Goal: Transaction & Acquisition: Download file/media

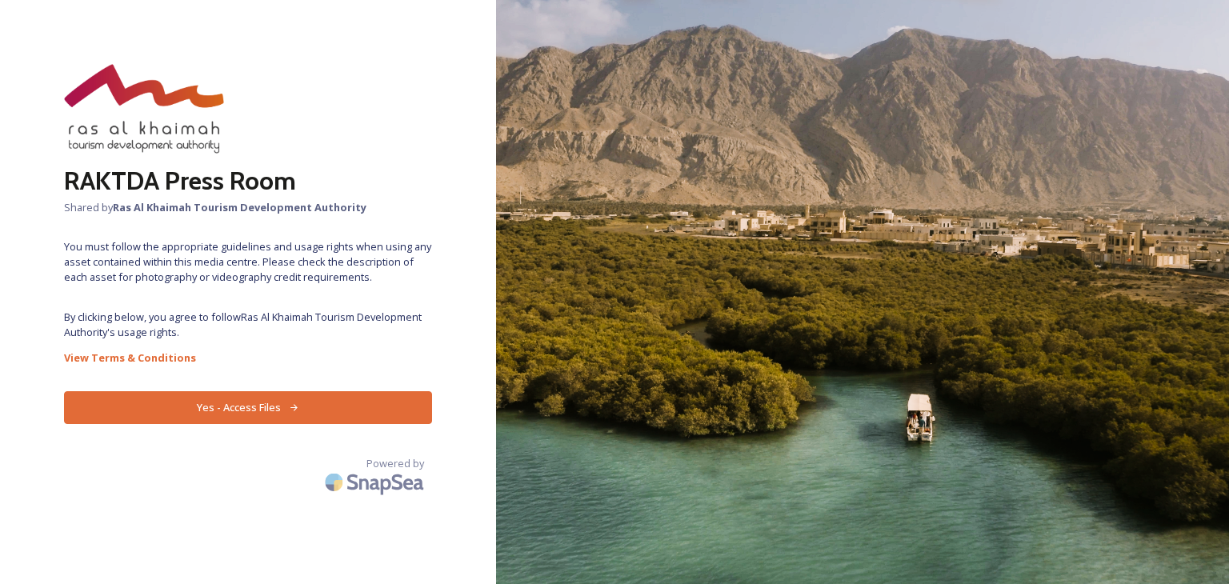
click at [215, 406] on button "Yes - Access Files" at bounding box center [248, 407] width 368 height 33
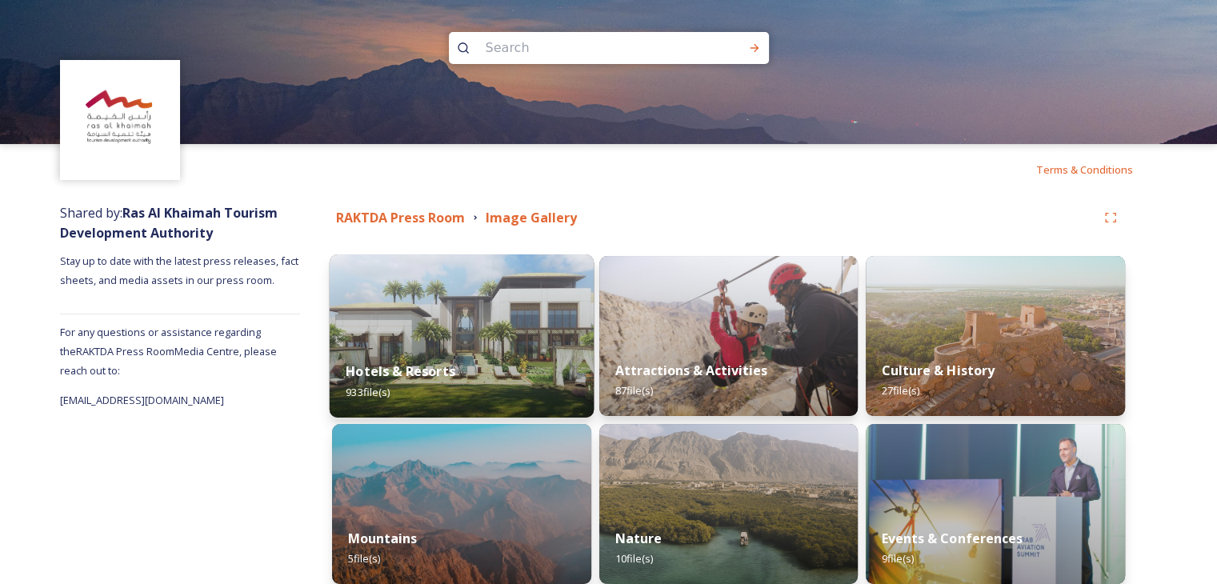
click at [486, 340] on img at bounding box center [462, 335] width 264 height 163
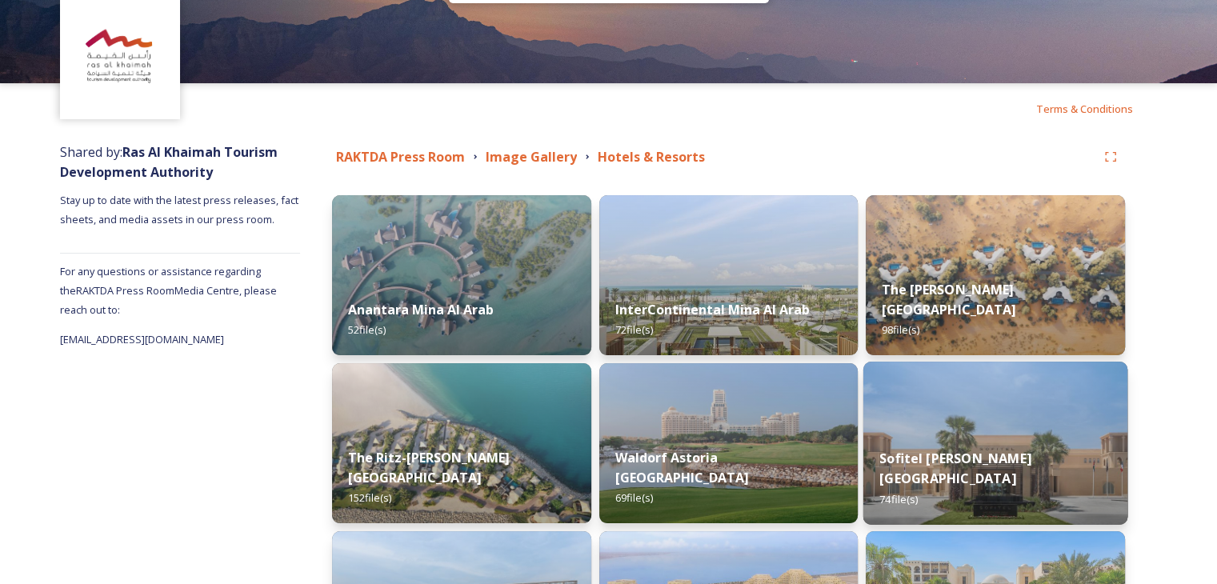
scroll to position [160, 0]
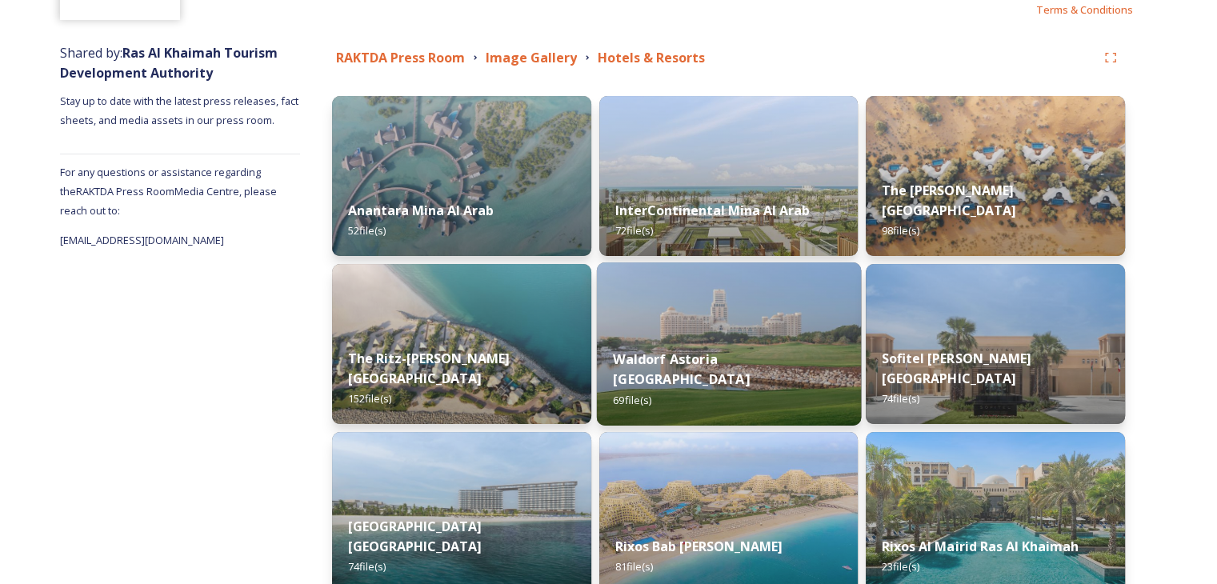
click at [718, 323] on img at bounding box center [728, 343] width 264 height 163
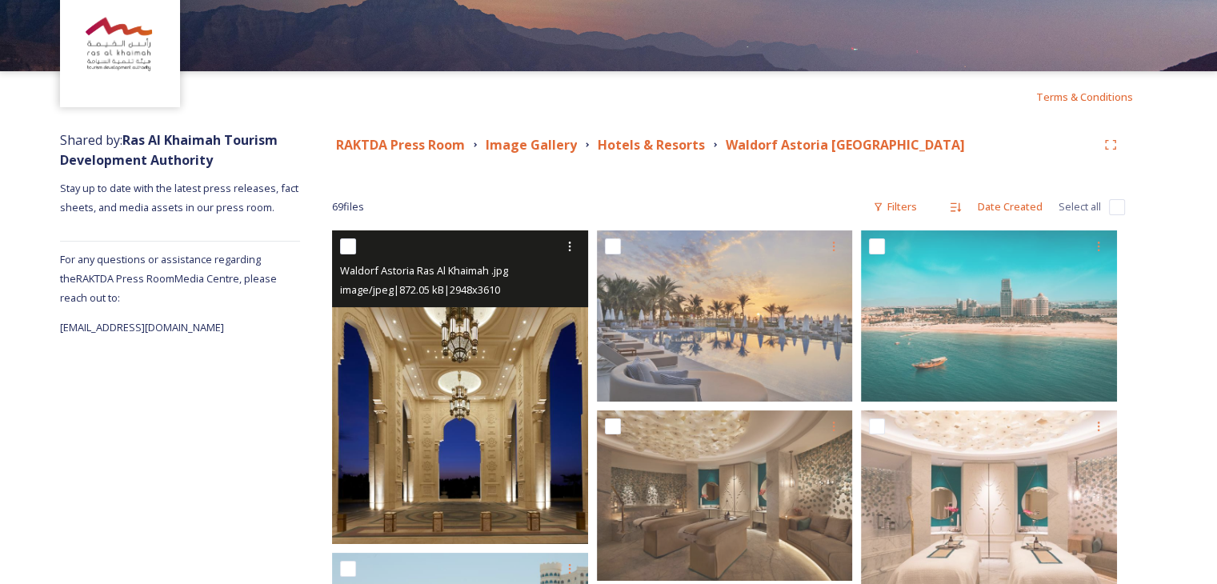
scroll to position [160, 0]
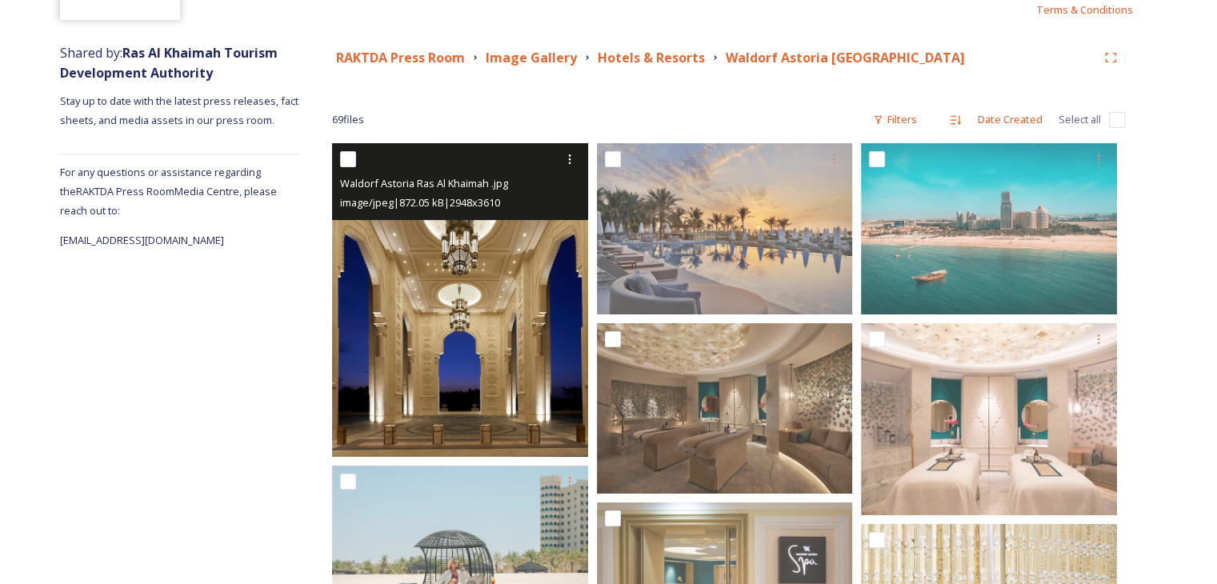
click at [482, 394] on img at bounding box center [460, 300] width 256 height 314
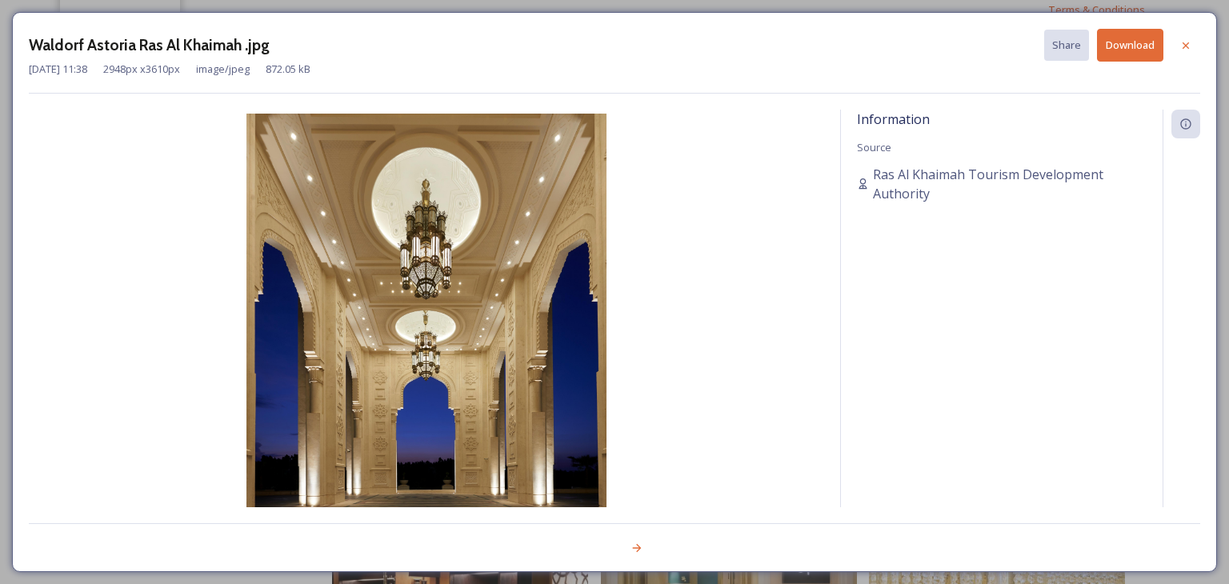
click at [1126, 48] on button "Download" at bounding box center [1130, 45] width 66 height 33
click at [1182, 42] on icon at bounding box center [1185, 45] width 13 height 13
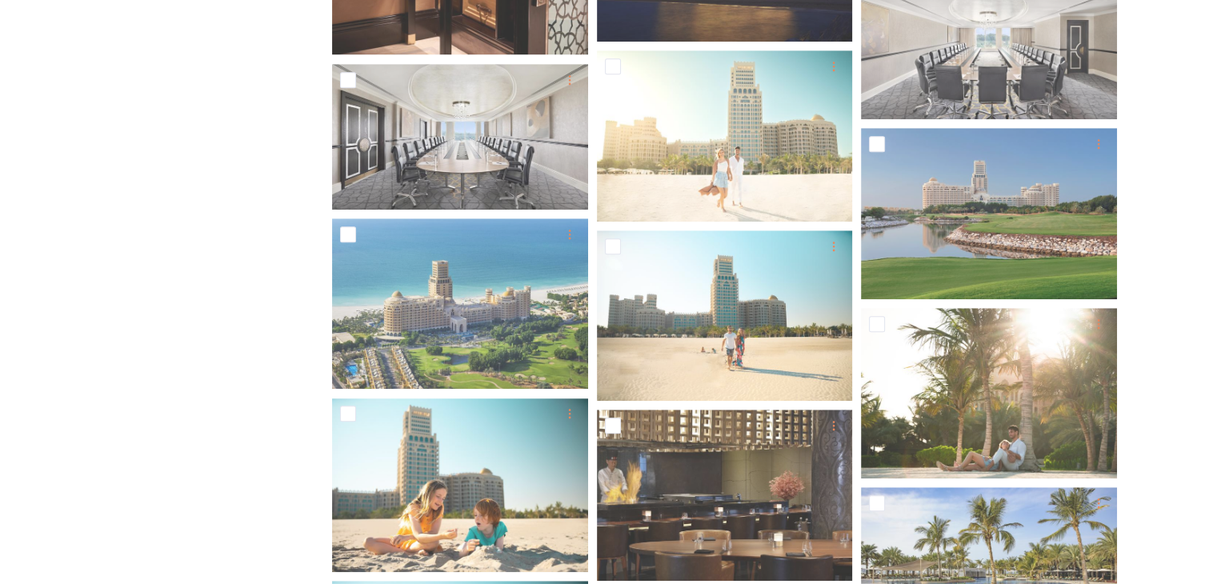
scroll to position [1360, 0]
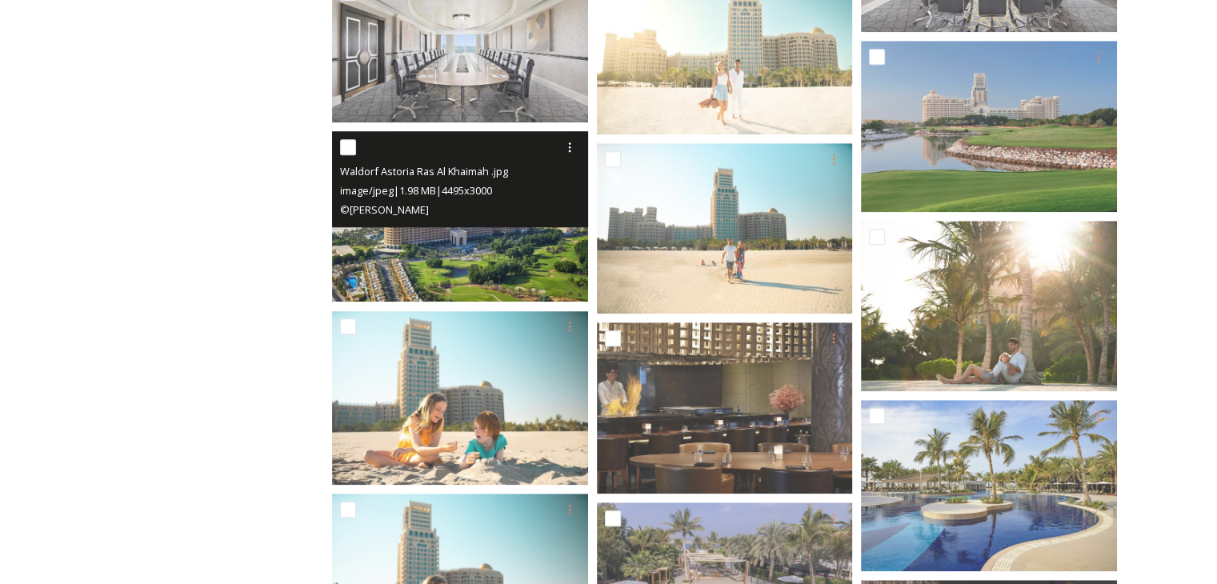
click at [566, 202] on div "© [PERSON_NAME]" at bounding box center [462, 209] width 244 height 19
click at [534, 244] on img at bounding box center [460, 216] width 256 height 170
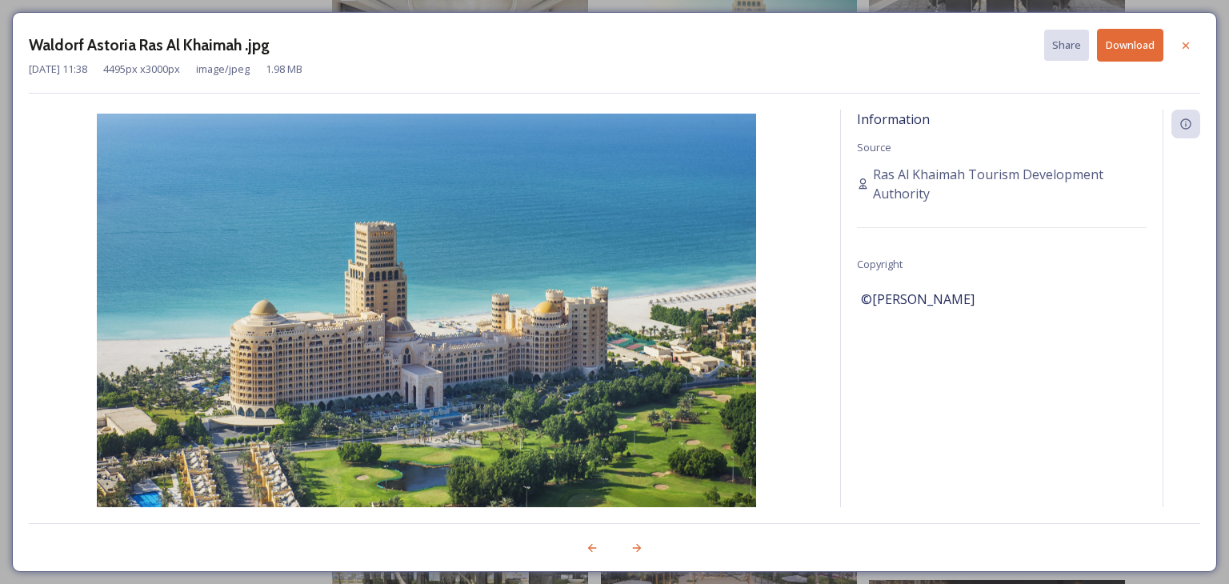
click at [1138, 55] on button "Download" at bounding box center [1130, 45] width 66 height 33
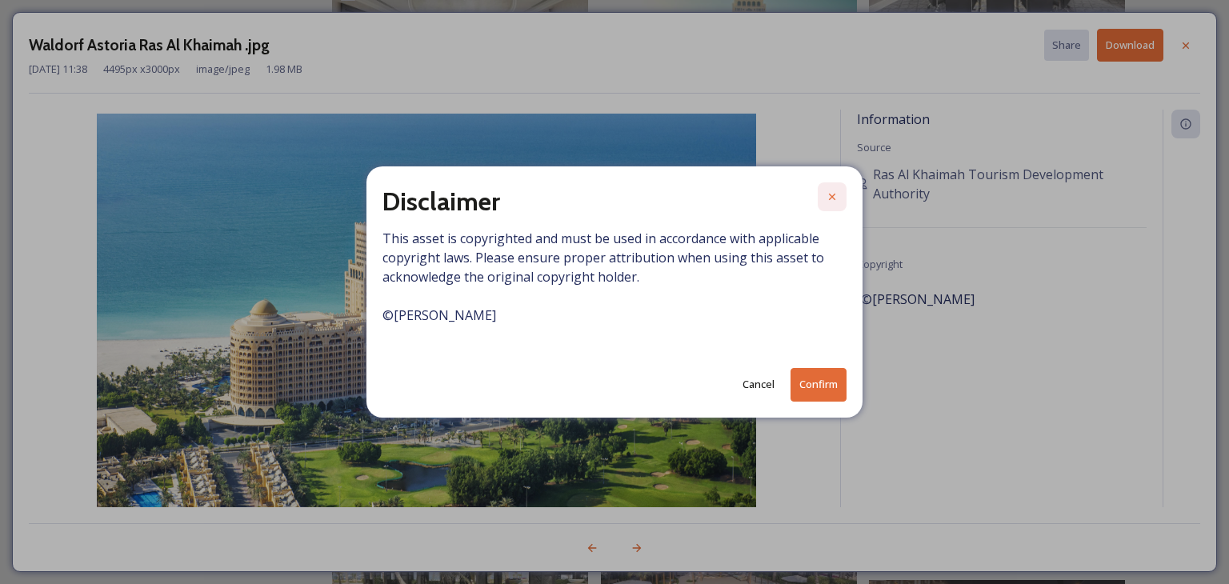
click at [829, 196] on icon at bounding box center [832, 196] width 13 height 13
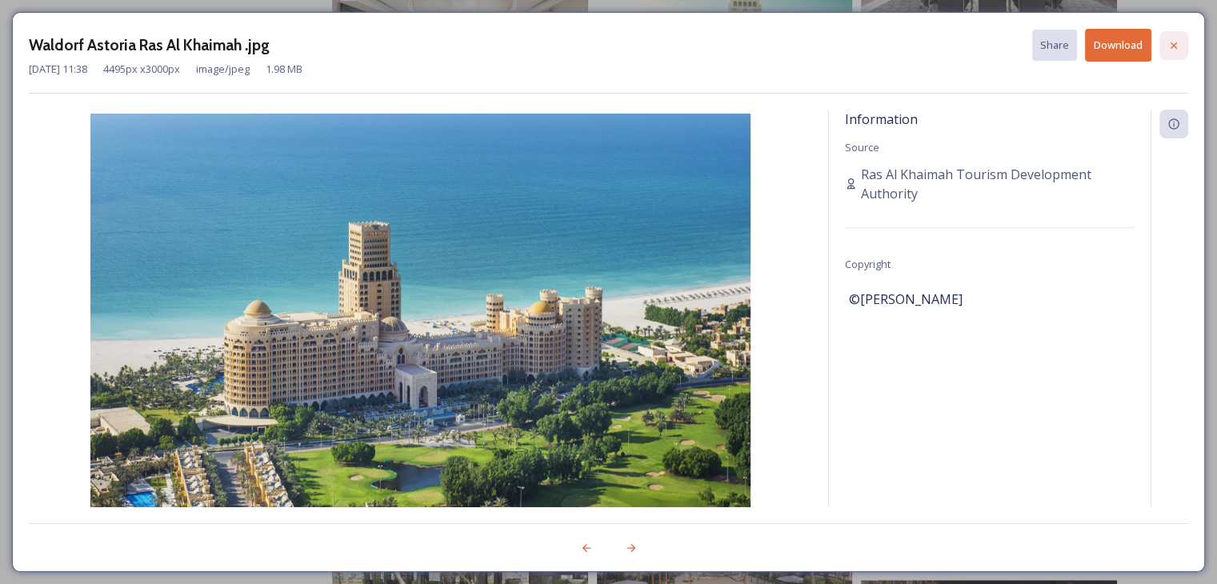
click at [1172, 42] on icon at bounding box center [1173, 45] width 13 height 13
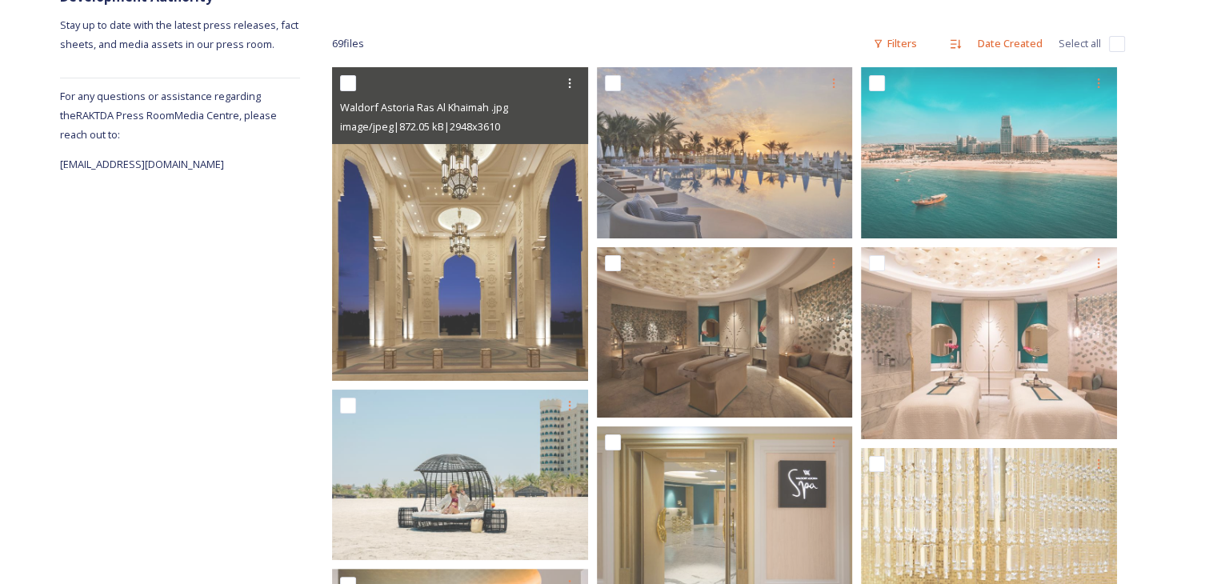
scroll to position [80, 0]
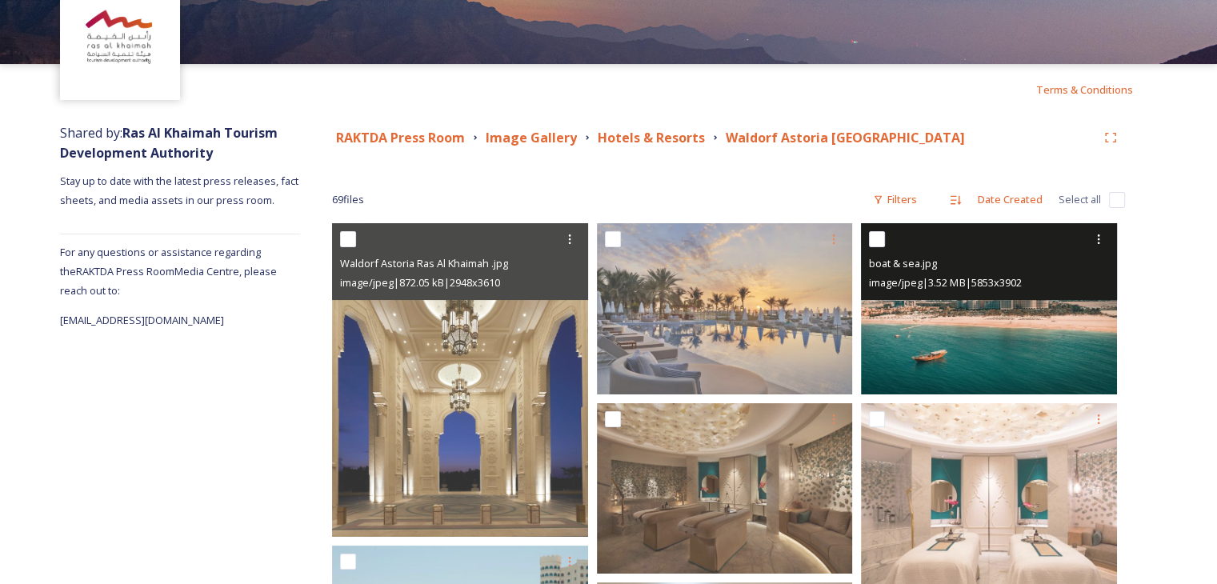
click at [930, 348] on img at bounding box center [989, 308] width 256 height 170
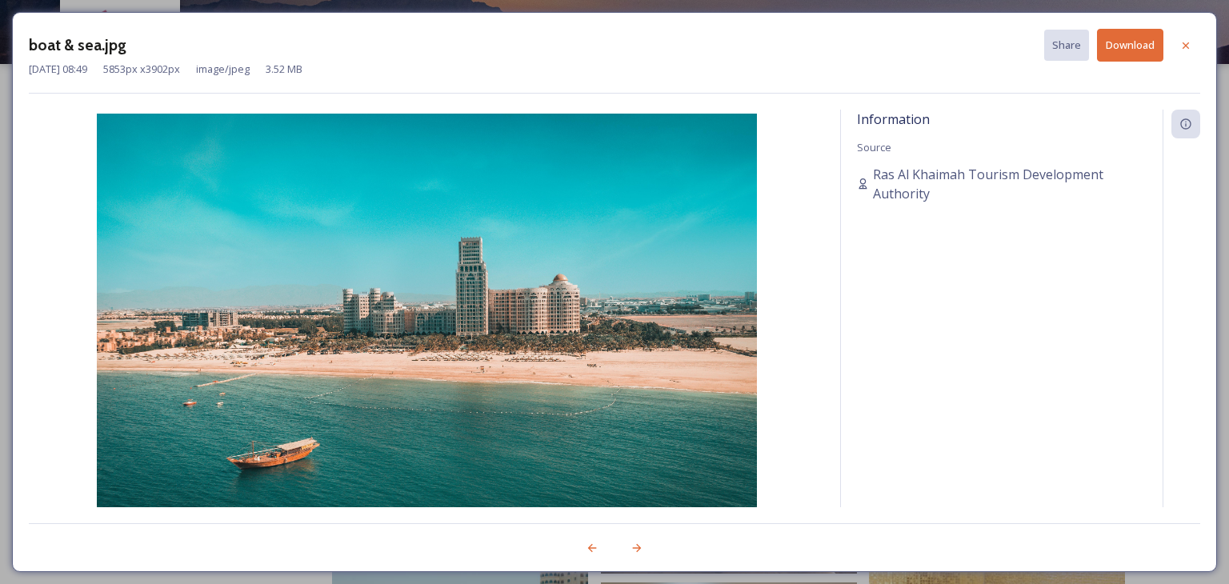
click at [1124, 52] on button "Download" at bounding box center [1130, 45] width 66 height 33
click at [1183, 42] on icon at bounding box center [1185, 45] width 6 height 6
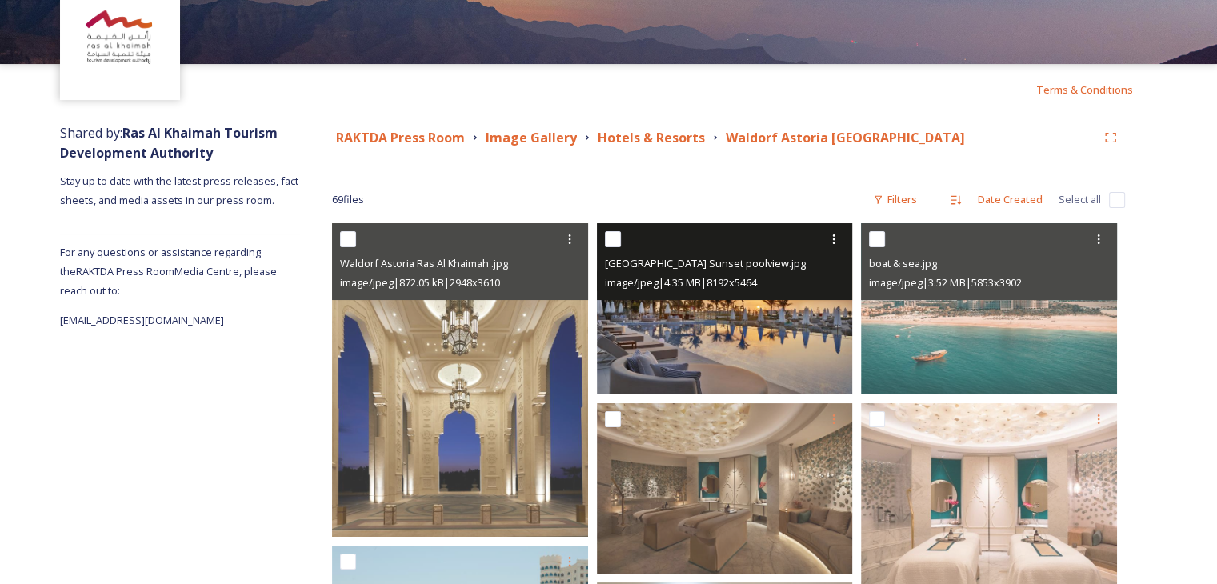
click at [699, 354] on img at bounding box center [725, 308] width 256 height 170
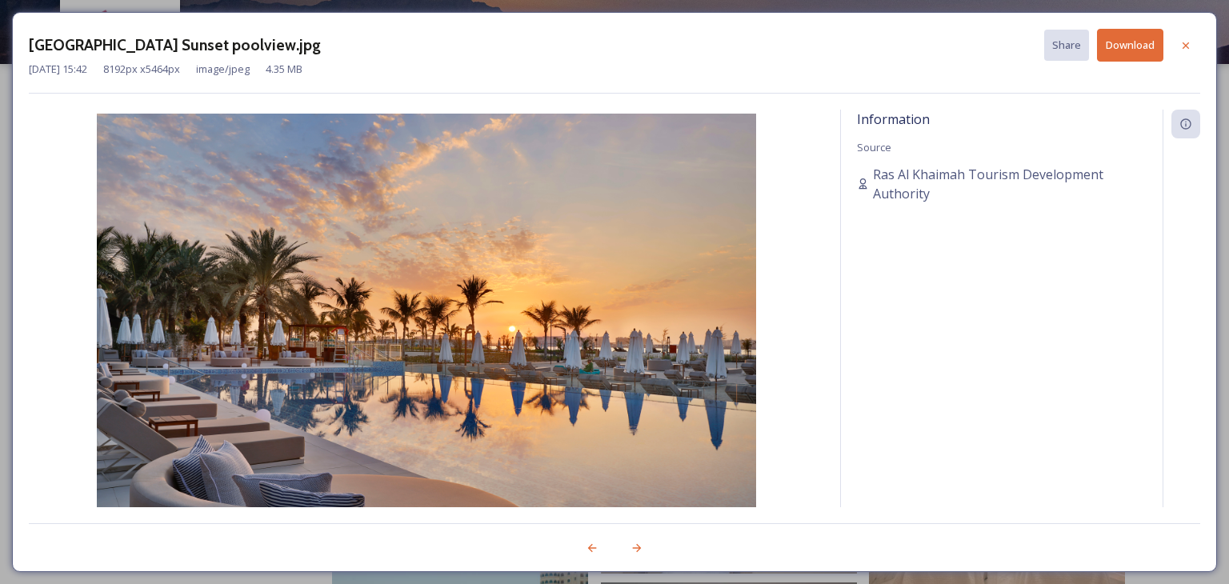
click at [1109, 55] on button "Download" at bounding box center [1130, 45] width 66 height 33
click at [1185, 49] on icon at bounding box center [1185, 45] width 13 height 13
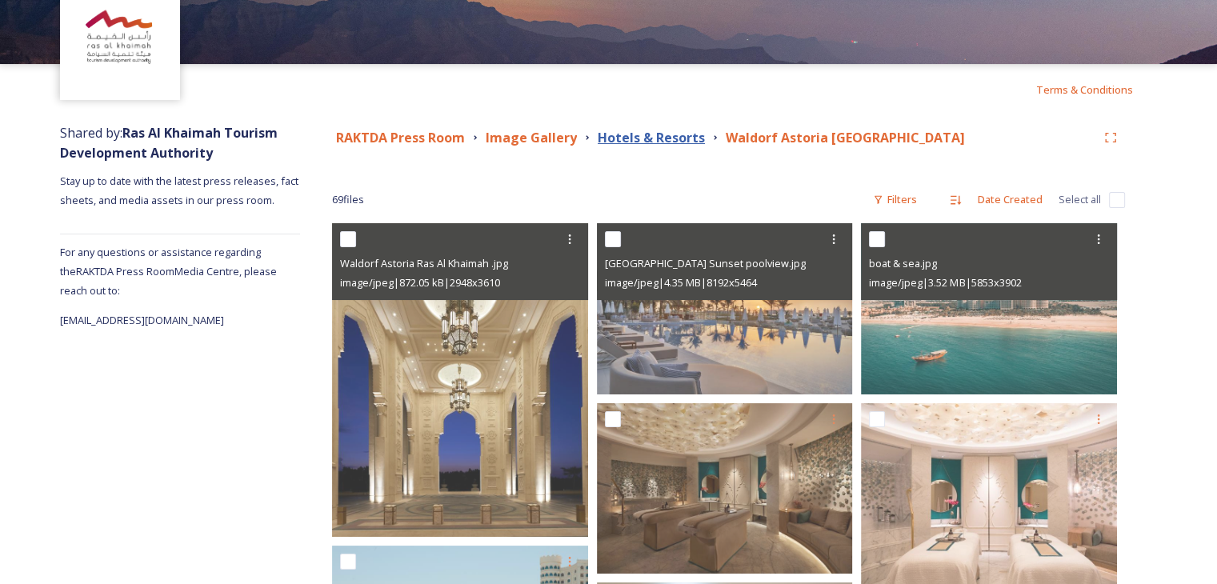
click at [640, 142] on strong "Hotels & Resorts" at bounding box center [651, 138] width 107 height 18
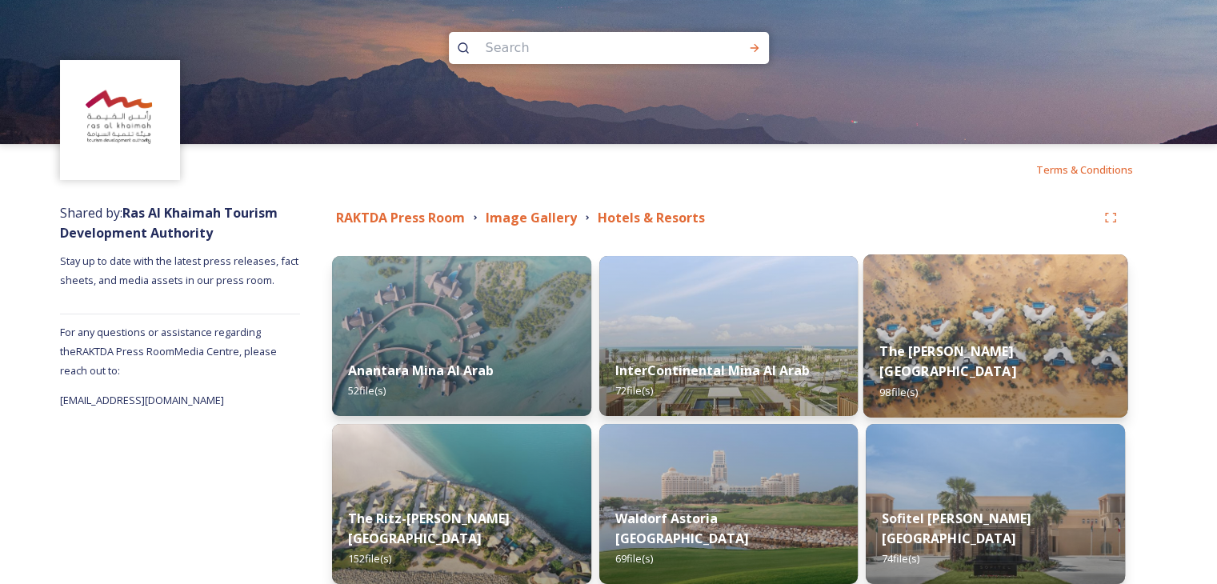
click at [974, 317] on img at bounding box center [995, 335] width 264 height 163
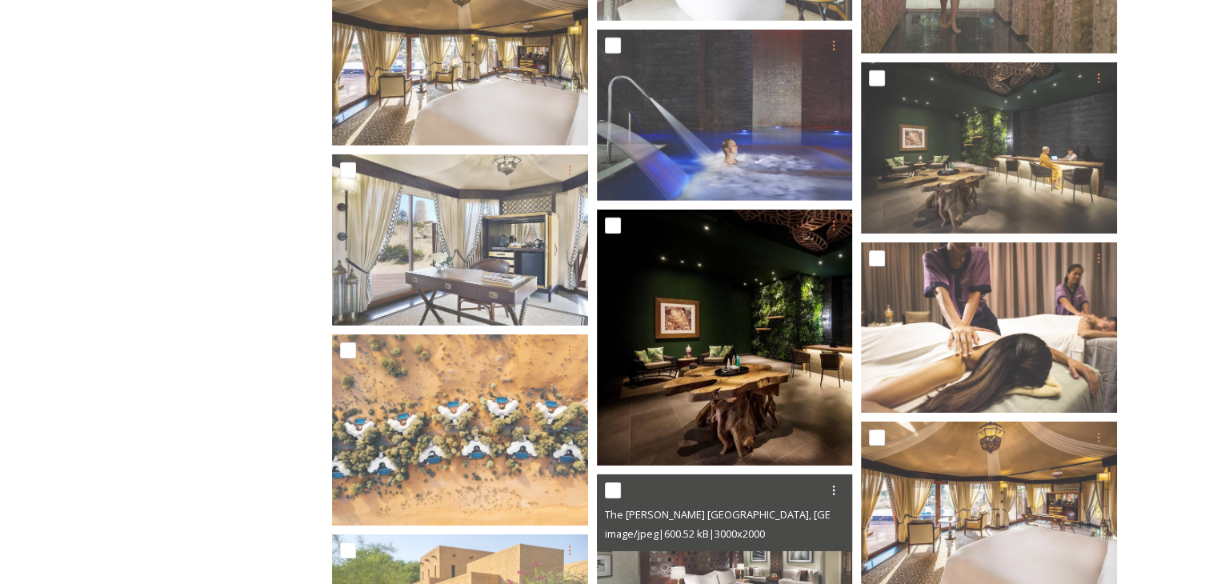
scroll to position [5200, 0]
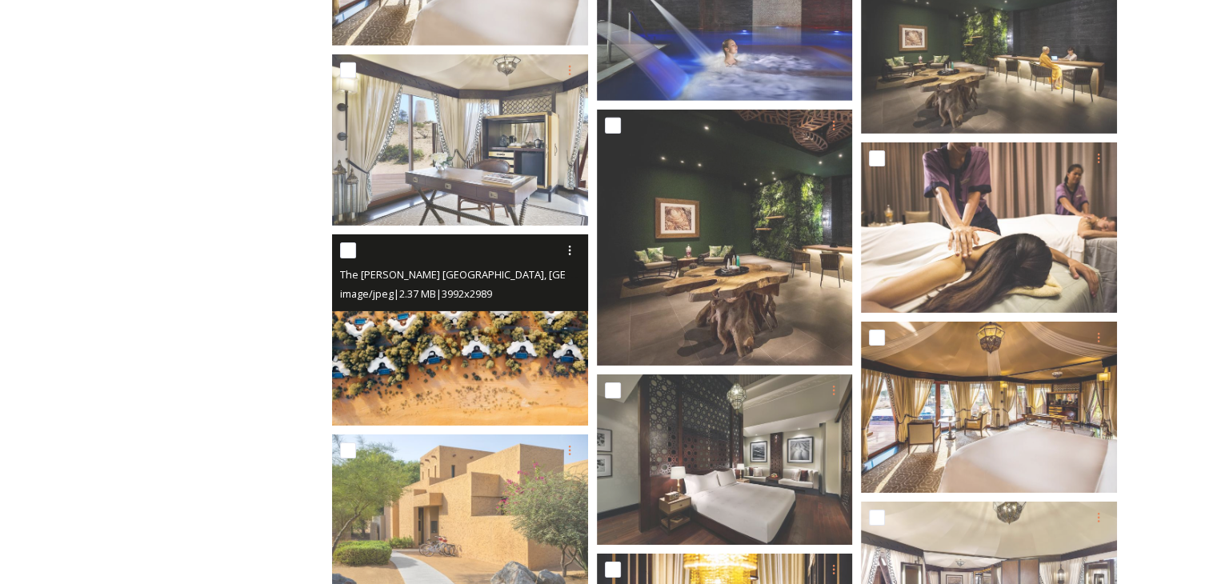
click at [482, 378] on img at bounding box center [460, 330] width 256 height 192
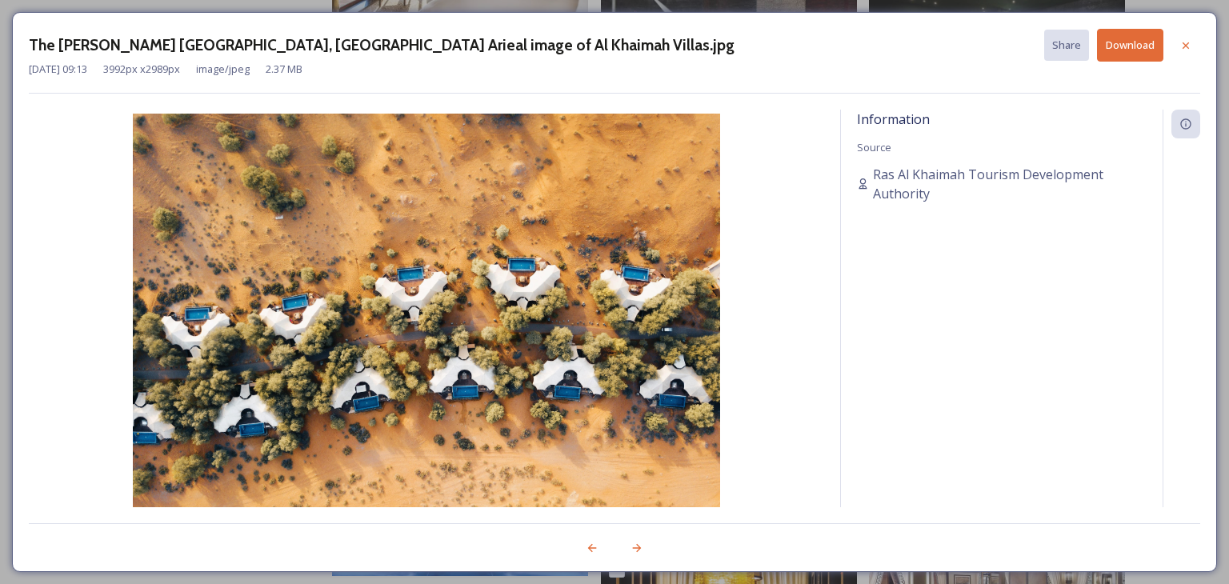
click at [1123, 47] on button "Download" at bounding box center [1130, 45] width 66 height 33
drag, startPoint x: 1181, startPoint y: 43, endPoint x: 1139, endPoint y: 41, distance: 41.7
click at [1181, 43] on icon at bounding box center [1185, 45] width 13 height 13
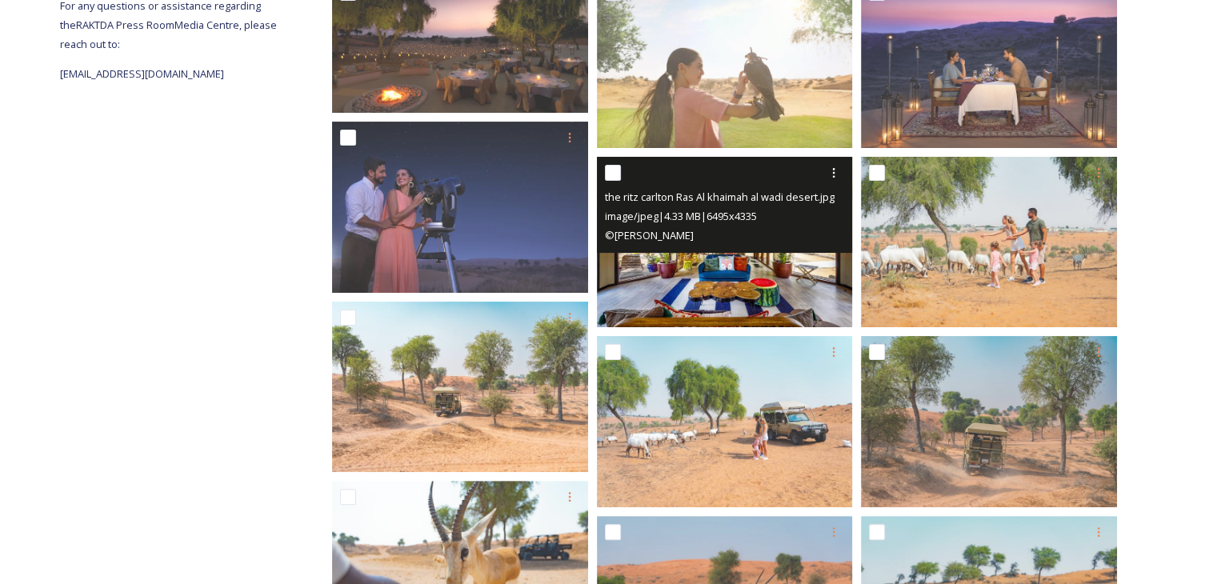
scroll to position [6, 0]
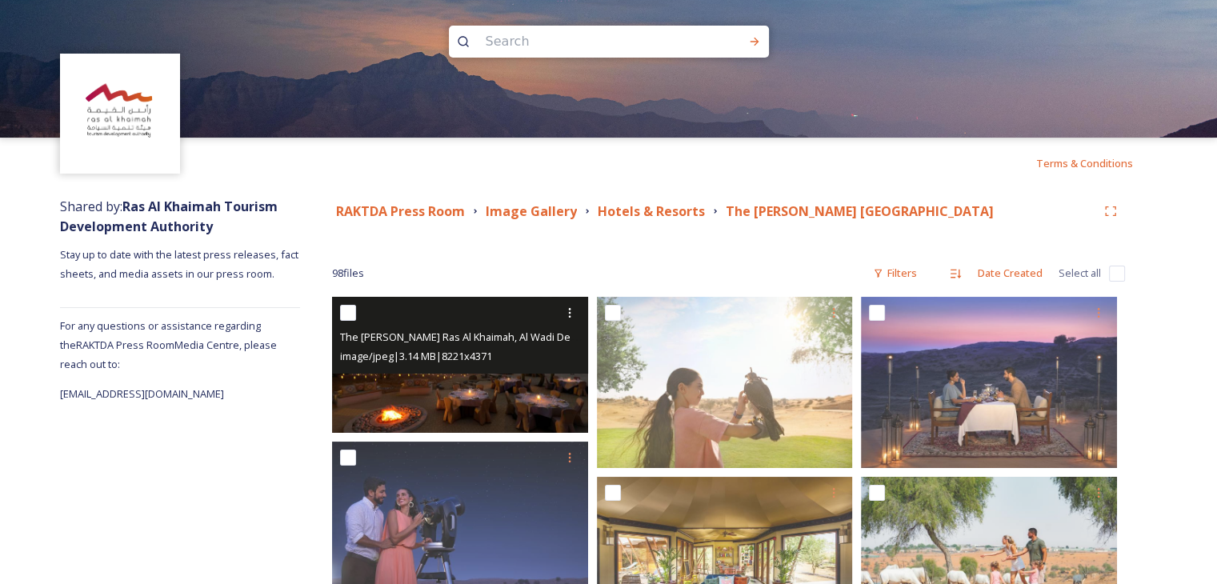
click at [547, 368] on div "The [PERSON_NAME] Ras Al Khaimah, Al Wadi Desert RCRAK [PERSON_NAME].jpg image/…" at bounding box center [460, 335] width 256 height 77
click at [488, 398] on img at bounding box center [460, 365] width 256 height 136
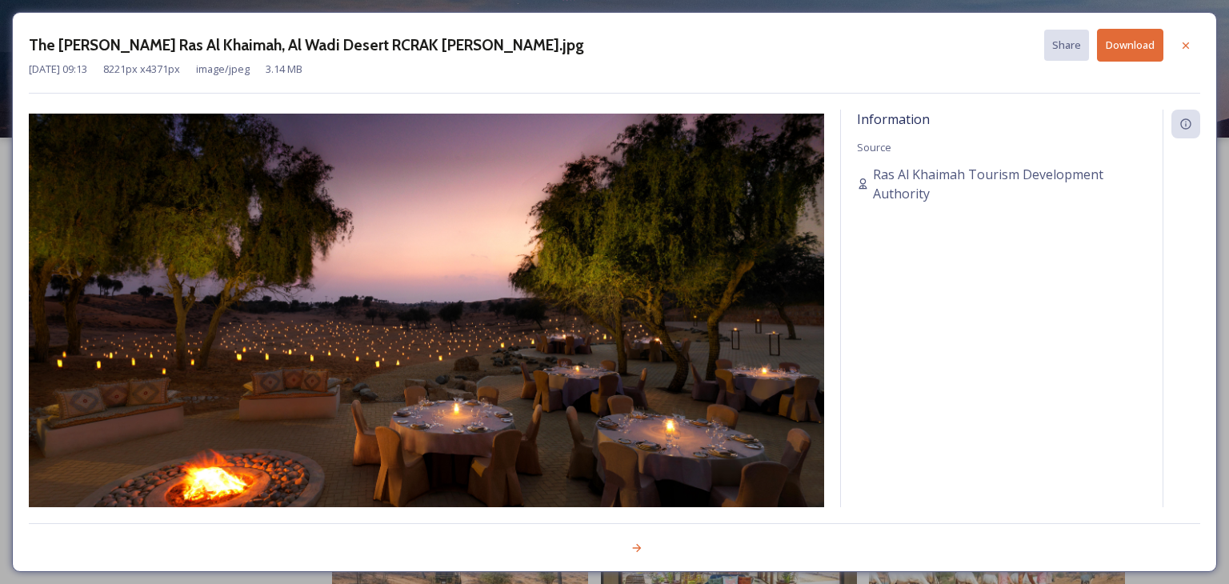
click at [1103, 51] on button "Download" at bounding box center [1130, 45] width 66 height 33
click at [1187, 41] on icon at bounding box center [1185, 45] width 13 height 13
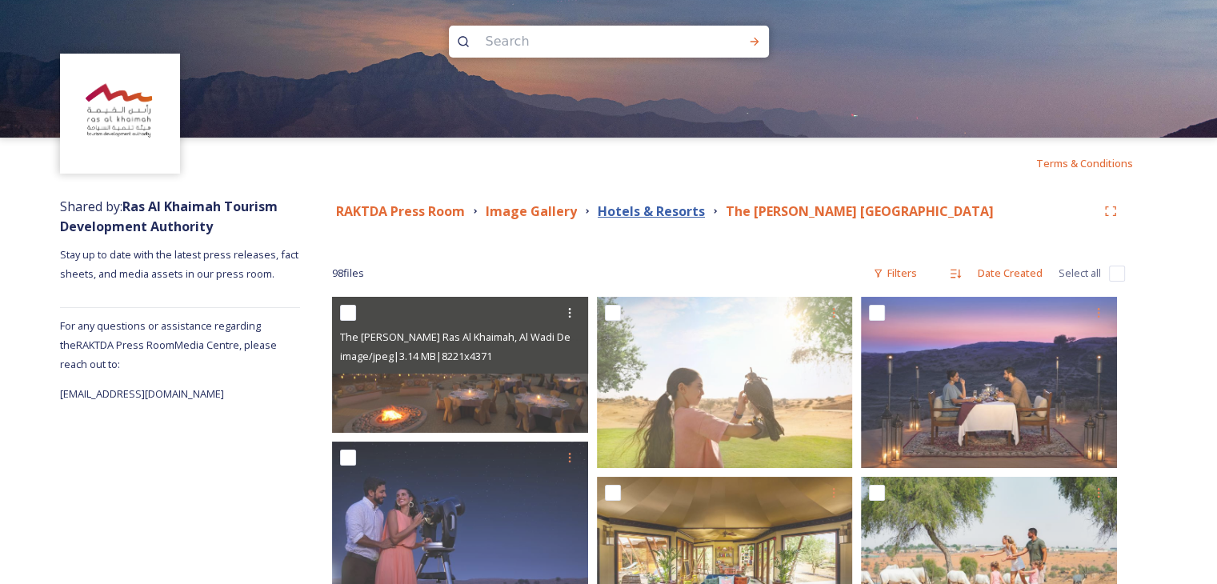
click at [628, 206] on strong "Hotels & Resorts" at bounding box center [651, 211] width 107 height 18
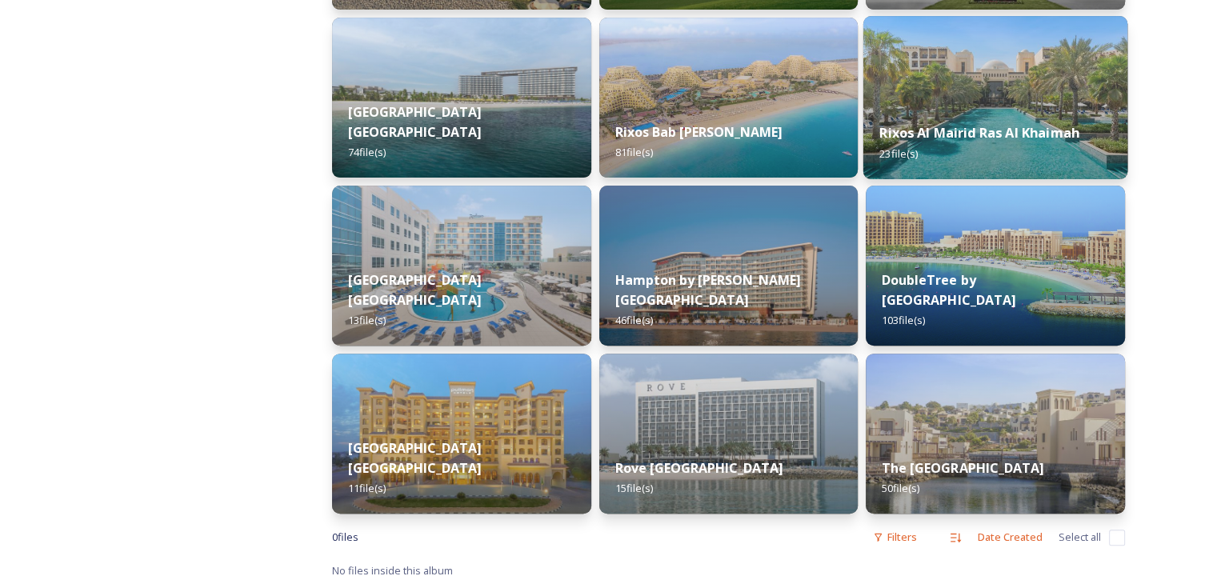
scroll to position [579, 0]
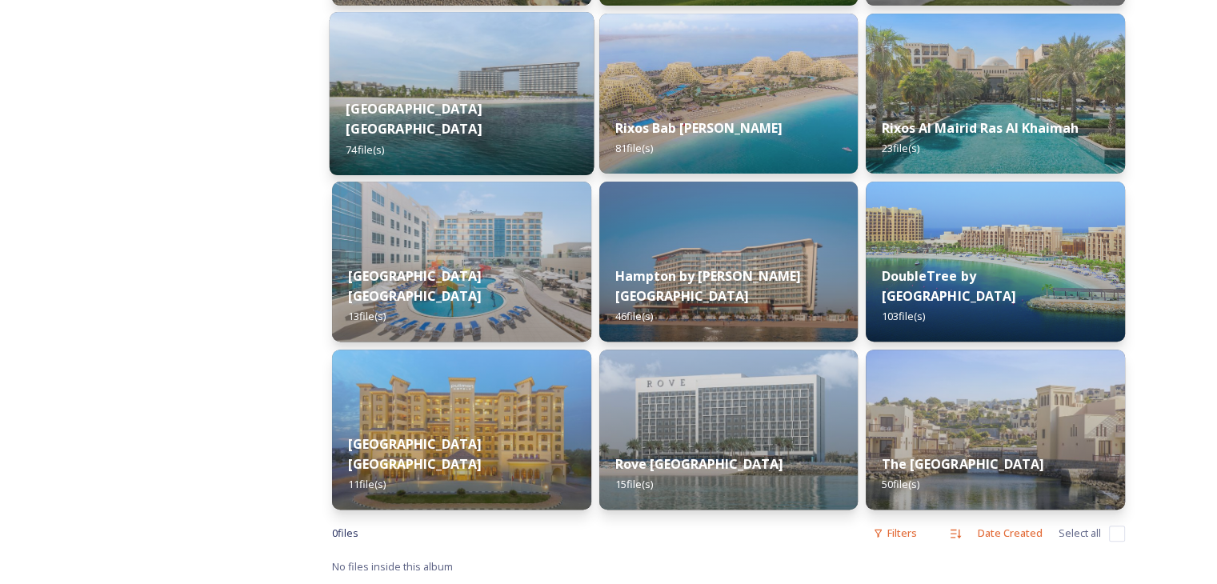
click at [490, 108] on div "[GEOGRAPHIC_DATA] [GEOGRAPHIC_DATA] 74 file(s)" at bounding box center [462, 128] width 264 height 93
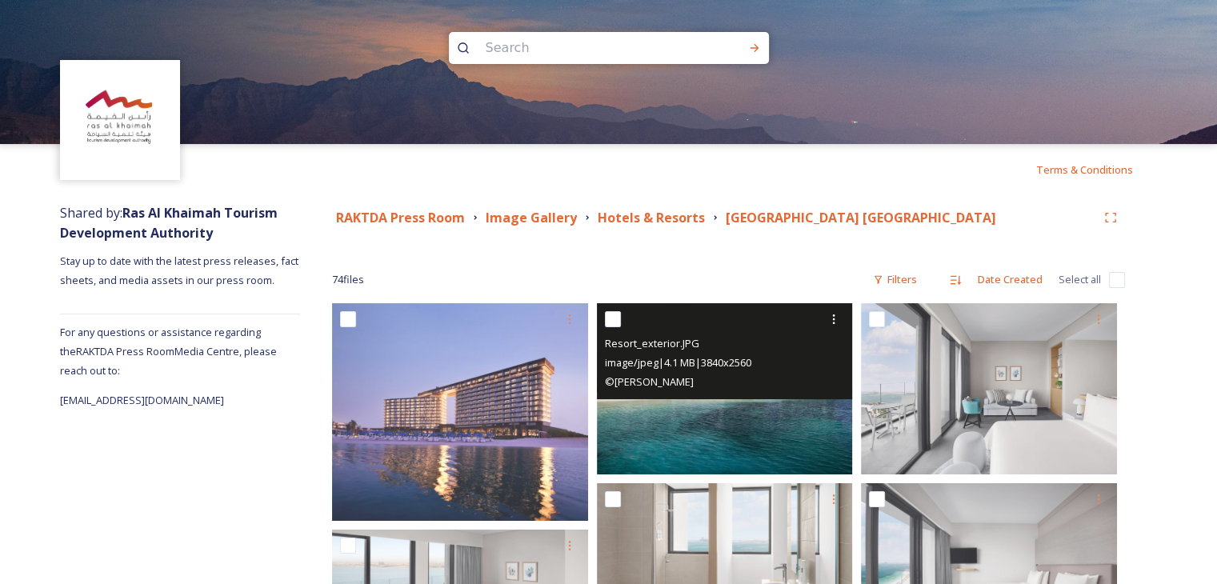
click at [669, 407] on img at bounding box center [725, 388] width 256 height 170
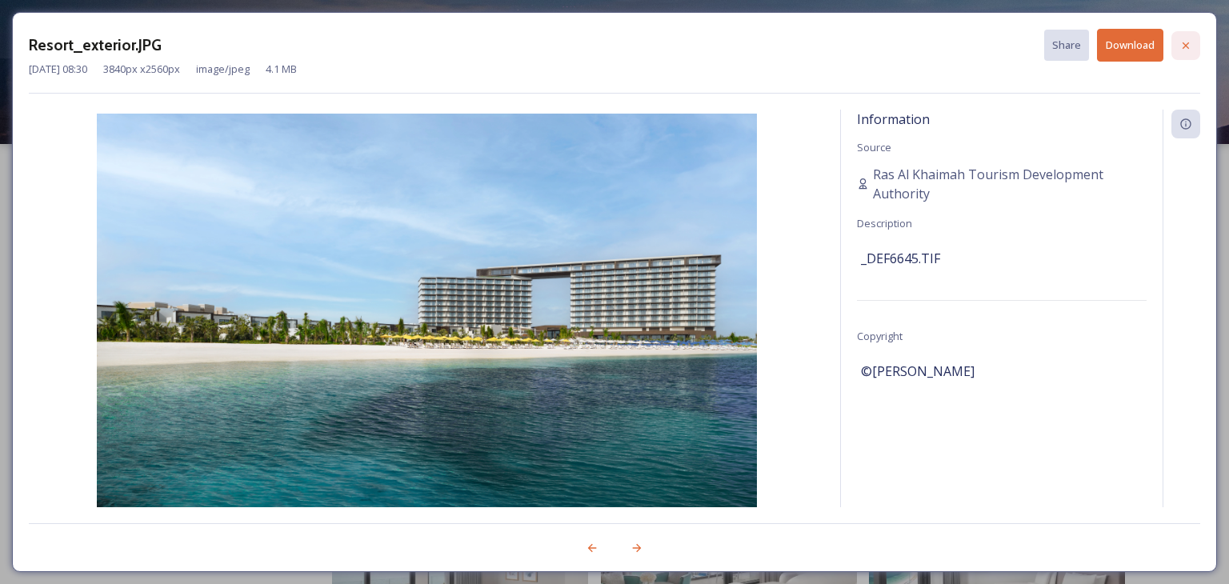
click at [1182, 42] on icon at bounding box center [1185, 45] width 13 height 13
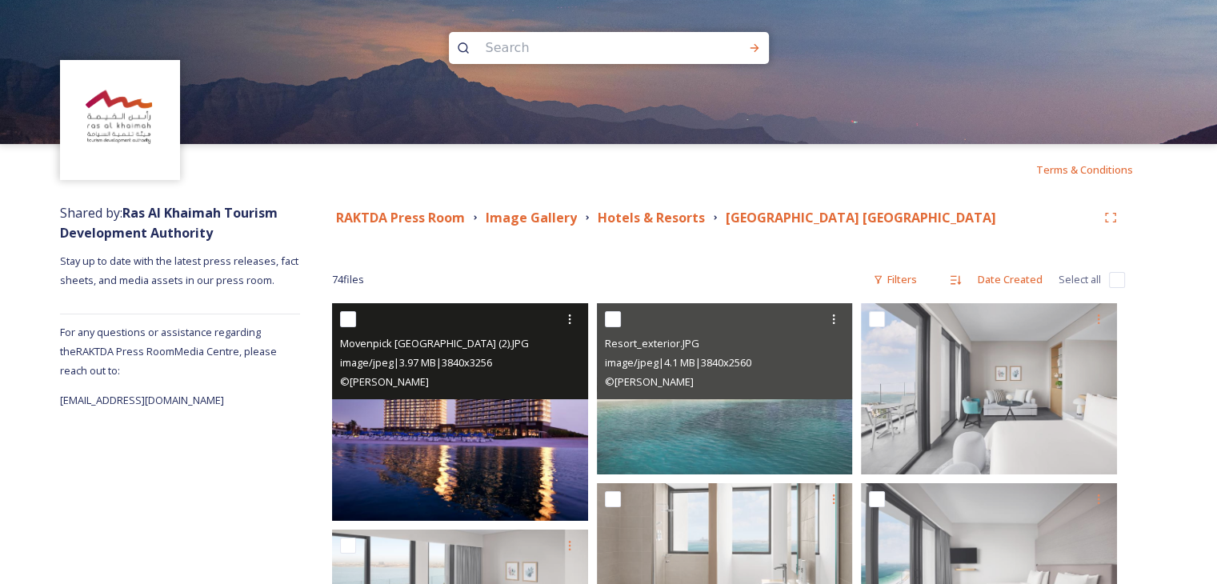
click at [402, 433] on img at bounding box center [460, 412] width 256 height 218
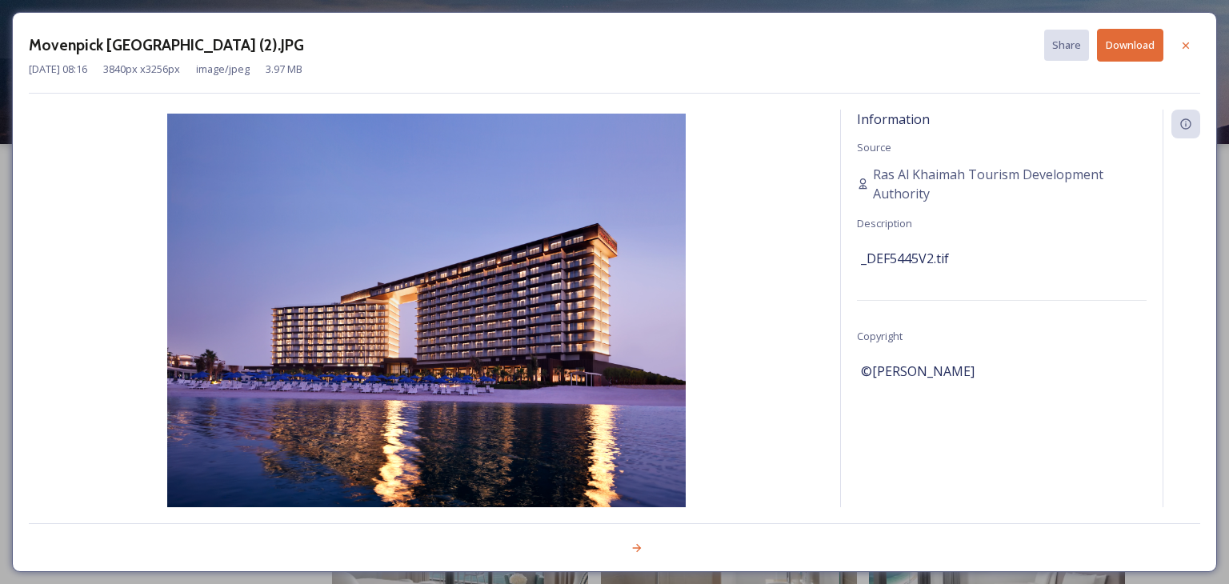
click at [1130, 55] on button "Download" at bounding box center [1130, 45] width 66 height 33
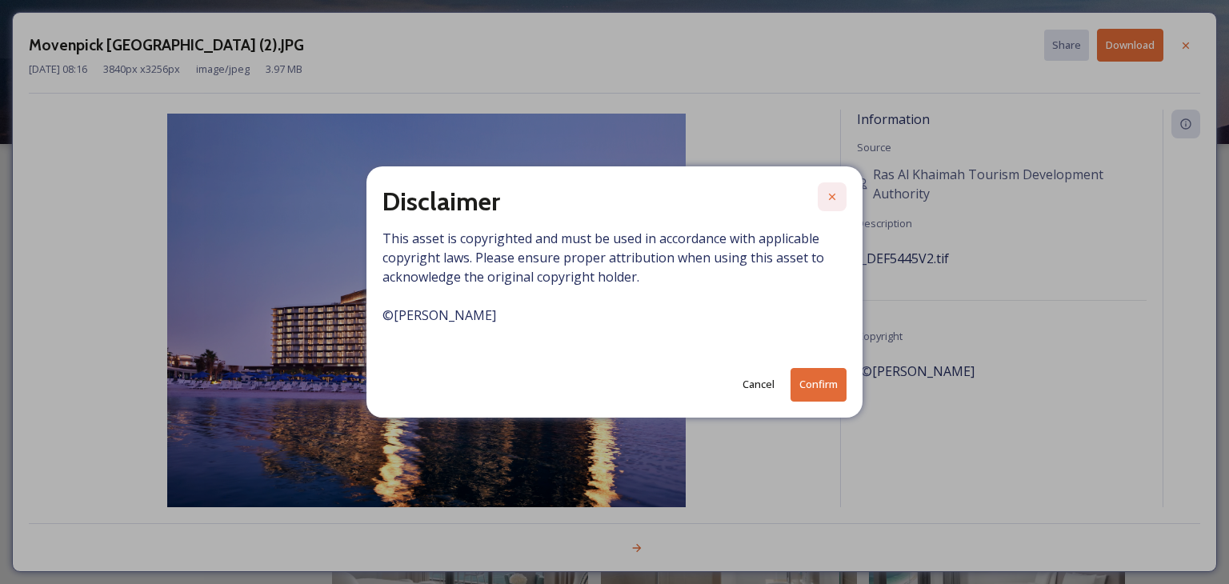
click at [826, 196] on icon at bounding box center [832, 196] width 13 height 13
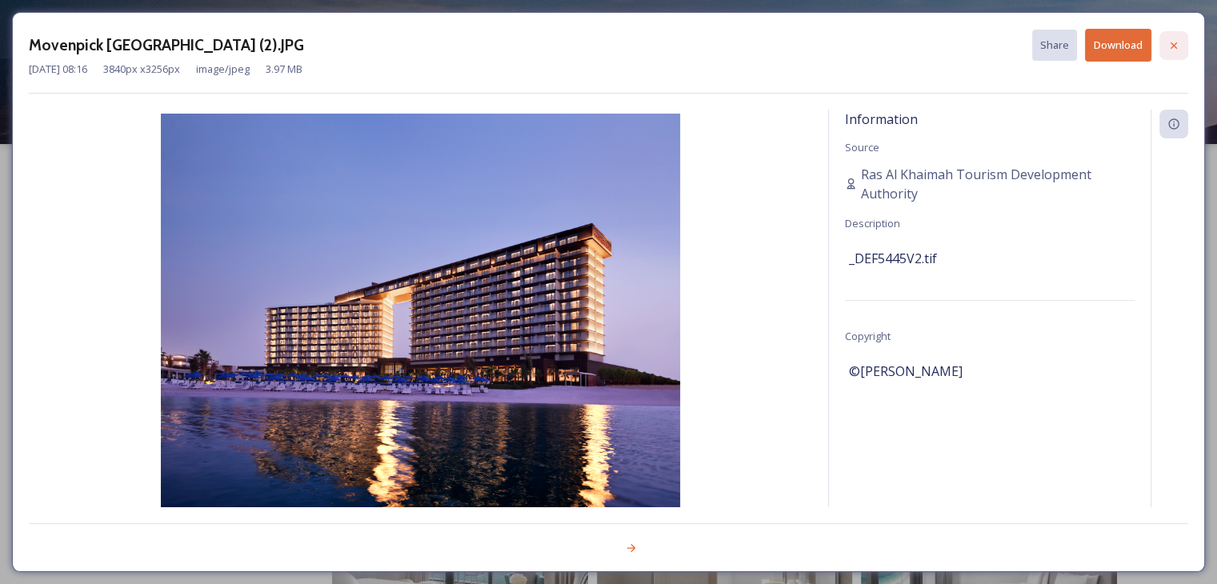
click at [1171, 42] on icon at bounding box center [1173, 45] width 6 height 6
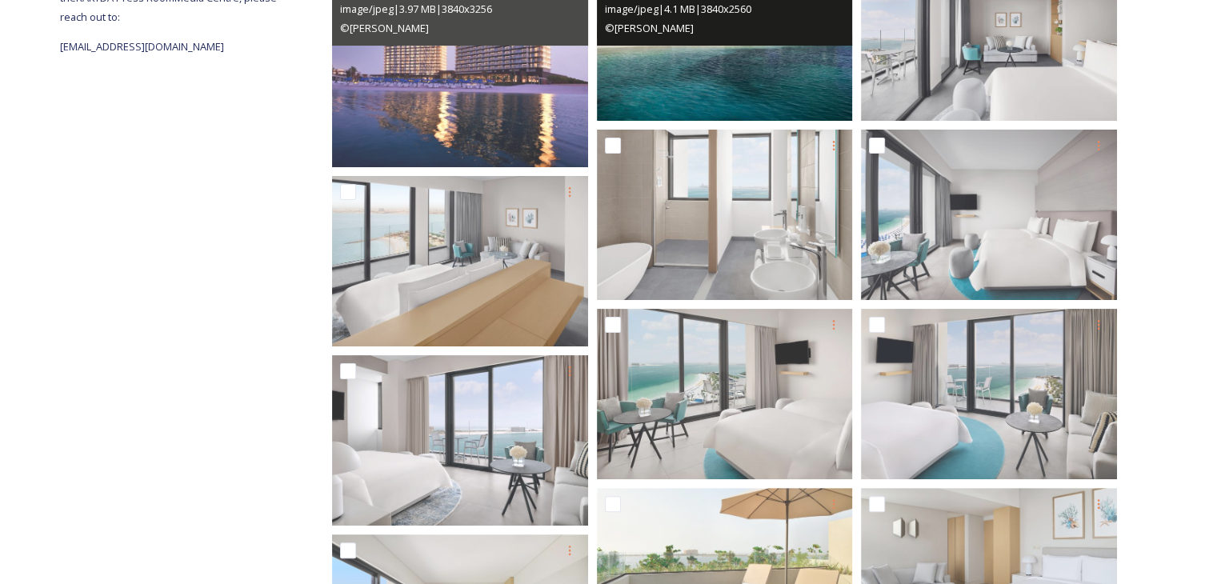
scroll to position [160, 0]
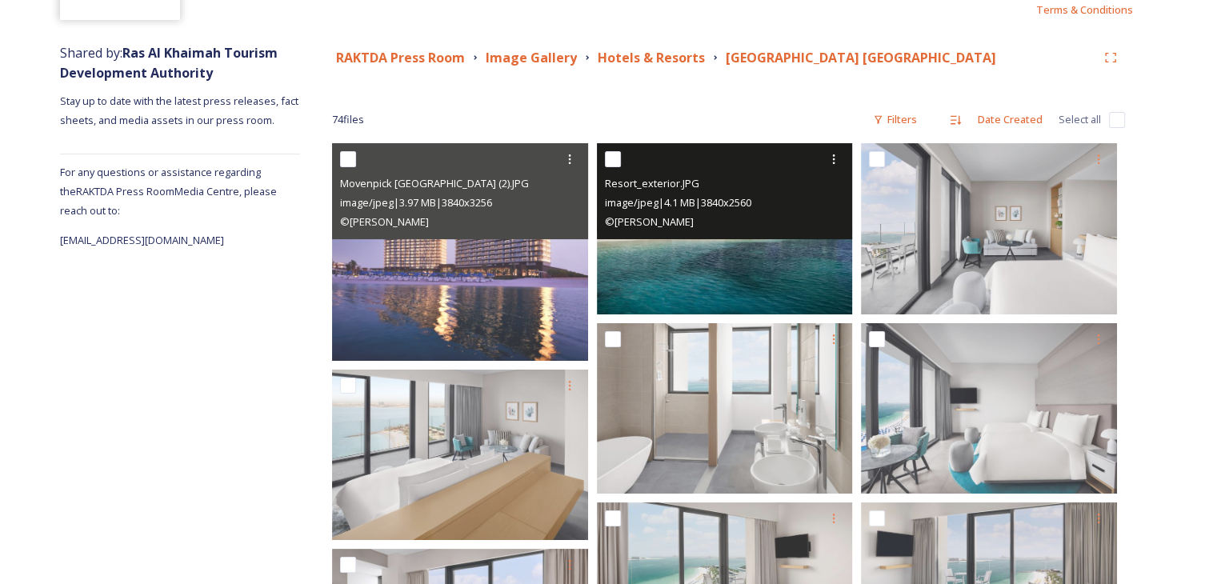
click at [707, 266] on img at bounding box center [725, 228] width 256 height 170
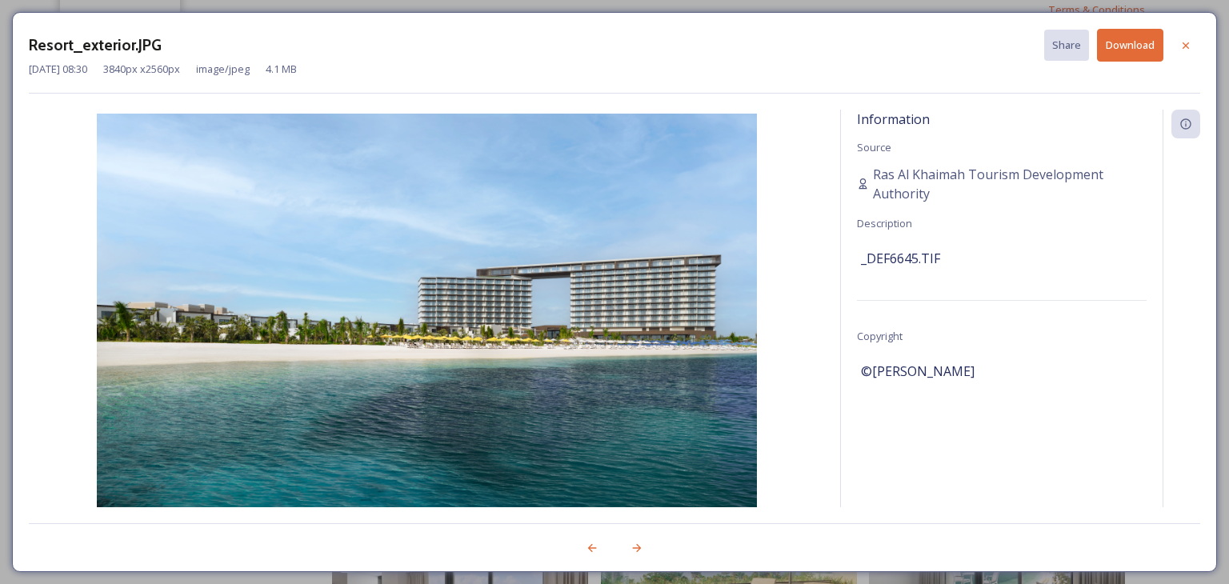
click at [1114, 39] on button "Download" at bounding box center [1130, 45] width 66 height 33
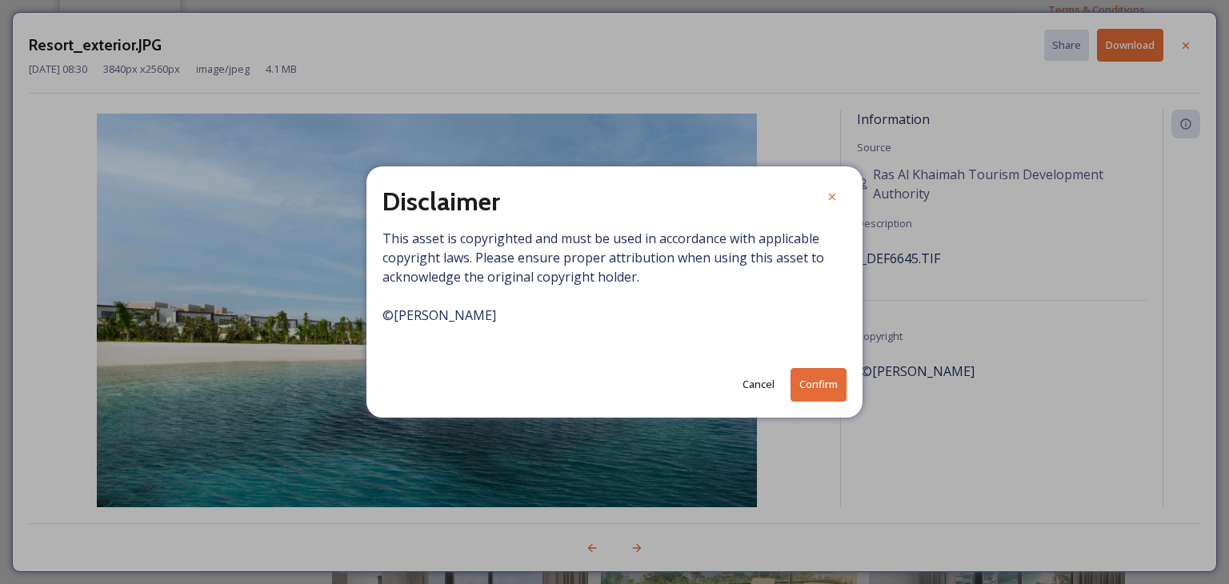
click at [810, 390] on button "Confirm" at bounding box center [818, 384] width 56 height 33
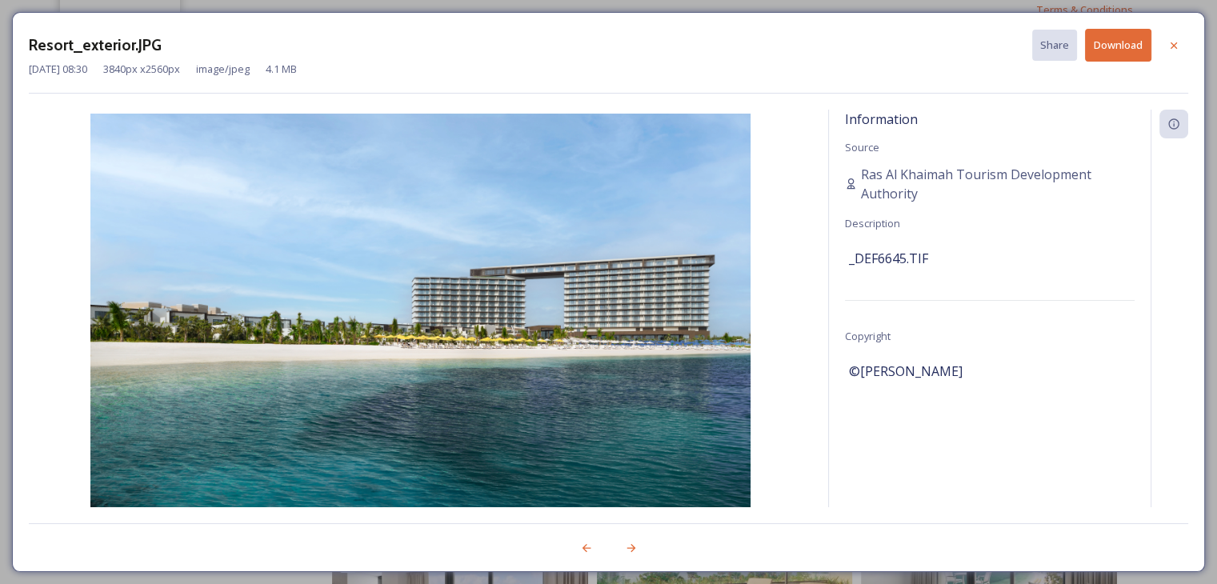
drag, startPoint x: 1027, startPoint y: 407, endPoint x: 976, endPoint y: 388, distance: 54.7
click at [1027, 407] on div "Information Source Ras Al Khaimah Tourism Development Authority Description _DE…" at bounding box center [990, 330] width 322 height 440
drag, startPoint x: 959, startPoint y: 374, endPoint x: 845, endPoint y: 366, distance: 114.7
click at [845, 366] on div "Information Source Ras Al Khaimah Tourism Development Authority Description _DE…" at bounding box center [990, 330] width 322 height 440
copy span "©[PERSON_NAME]"
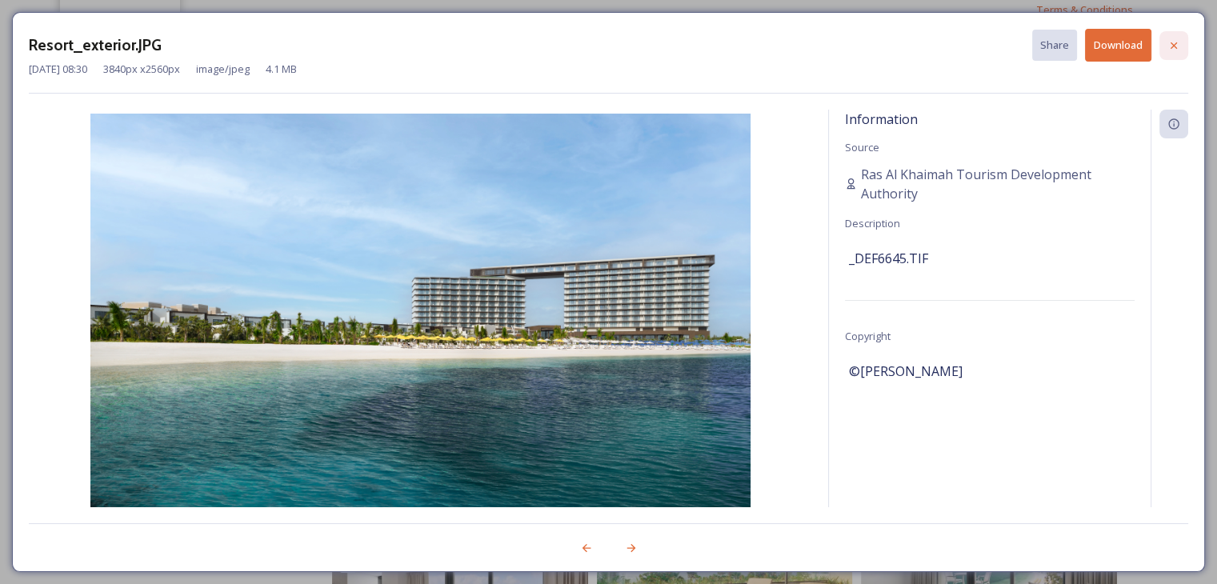
click at [1182, 43] on div at bounding box center [1173, 45] width 29 height 29
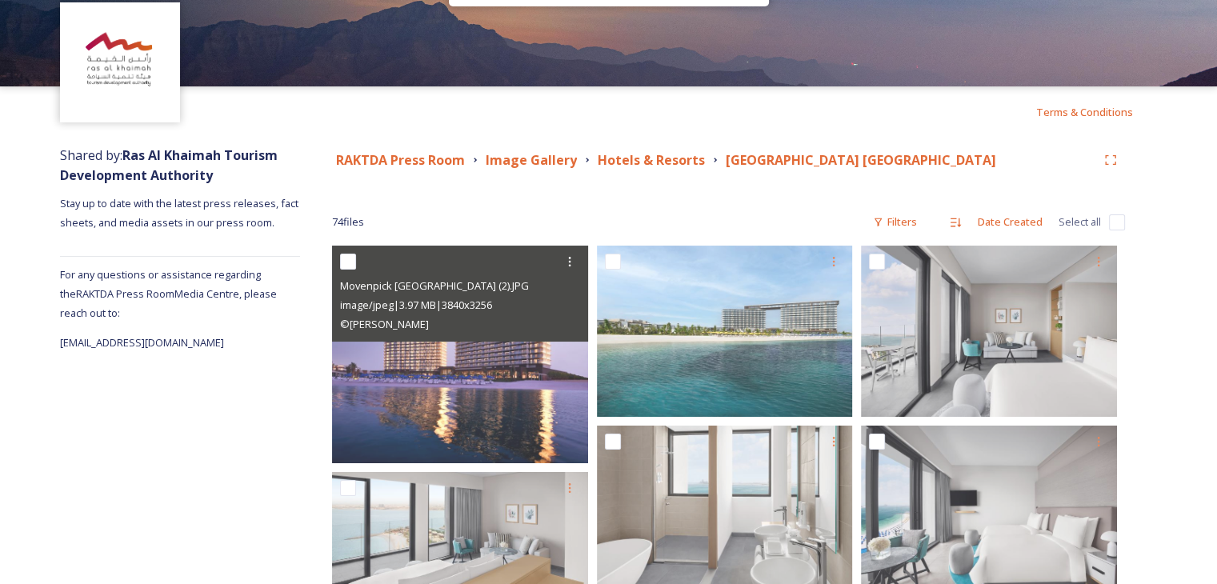
scroll to position [0, 0]
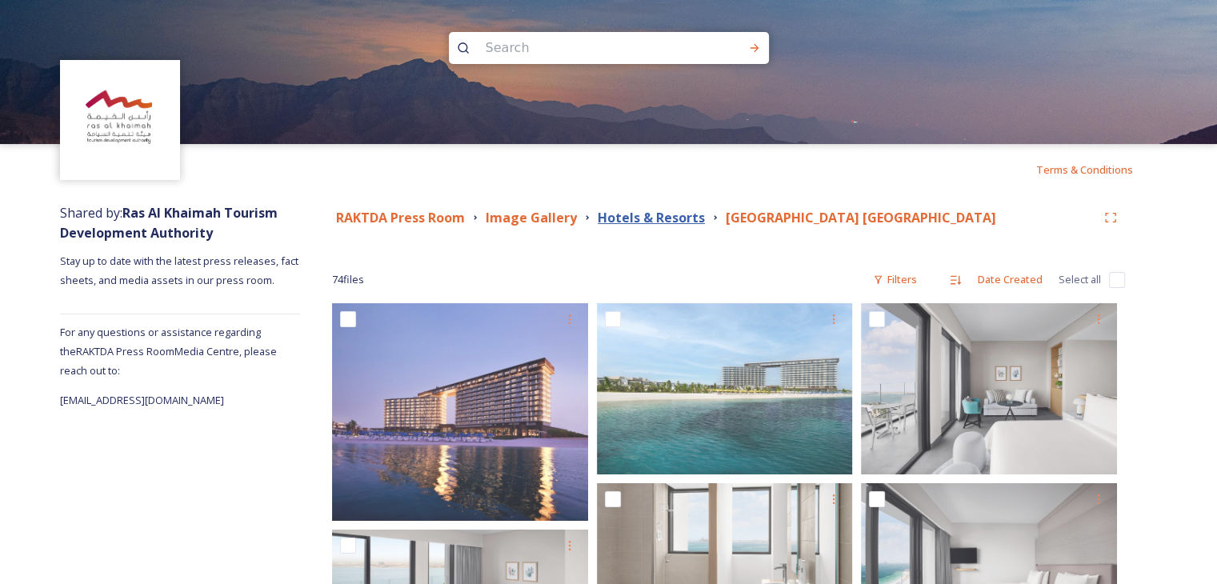
click at [622, 222] on strong "Hotels & Resorts" at bounding box center [651, 218] width 107 height 18
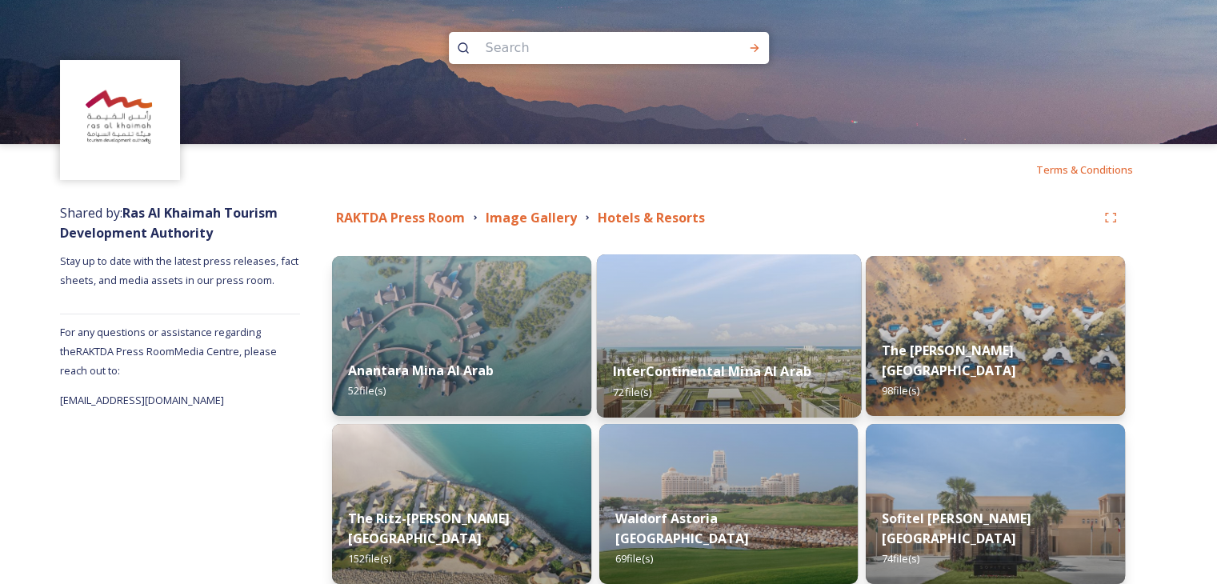
click at [739, 320] on img at bounding box center [728, 335] width 264 height 163
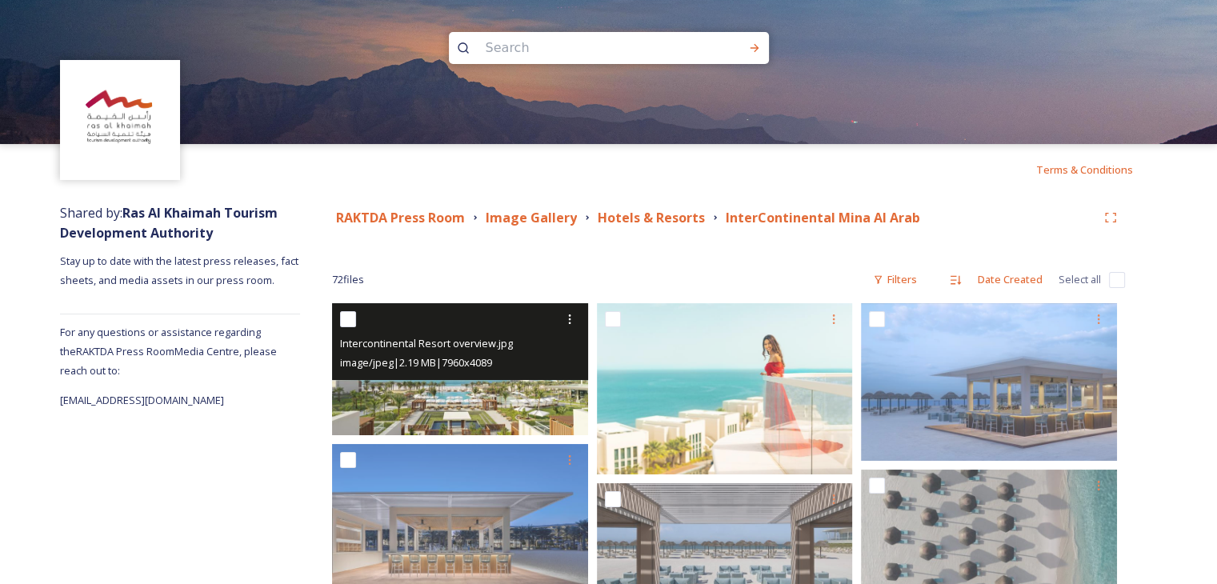
click at [502, 407] on img at bounding box center [460, 369] width 256 height 132
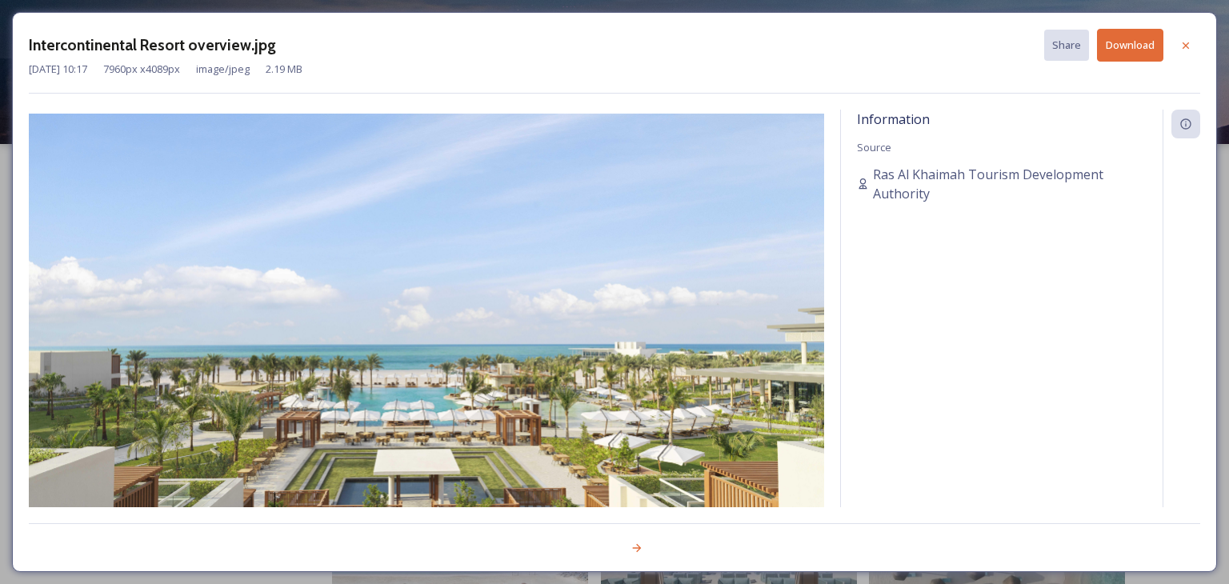
click at [1106, 42] on button "Download" at bounding box center [1130, 45] width 66 height 33
click at [1182, 42] on icon at bounding box center [1185, 45] width 13 height 13
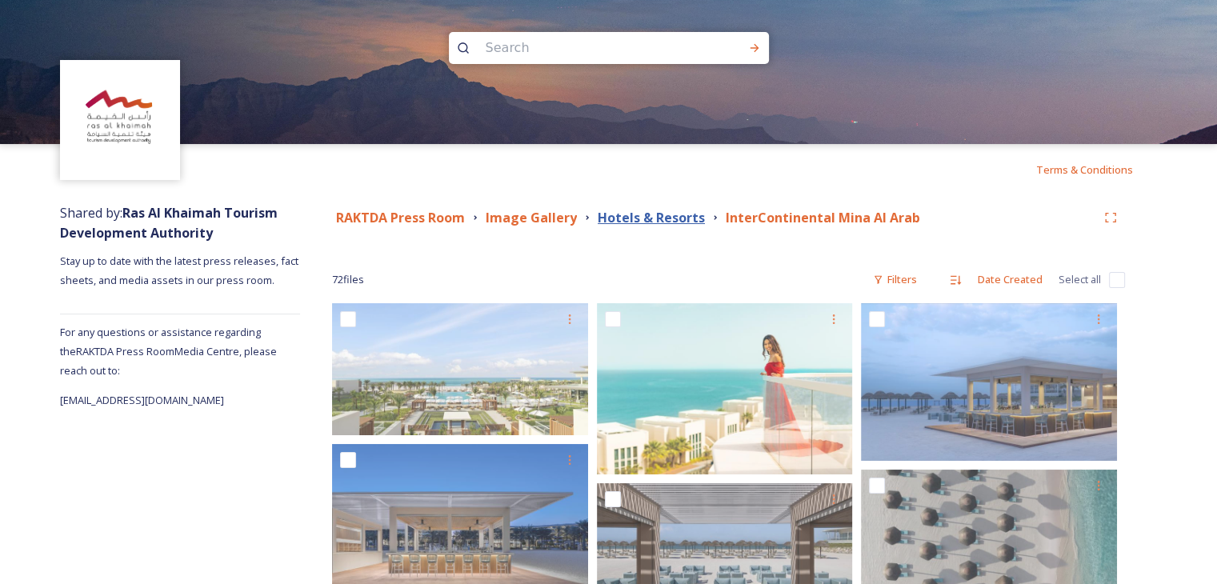
click at [611, 218] on strong "Hotels & Resorts" at bounding box center [651, 218] width 107 height 18
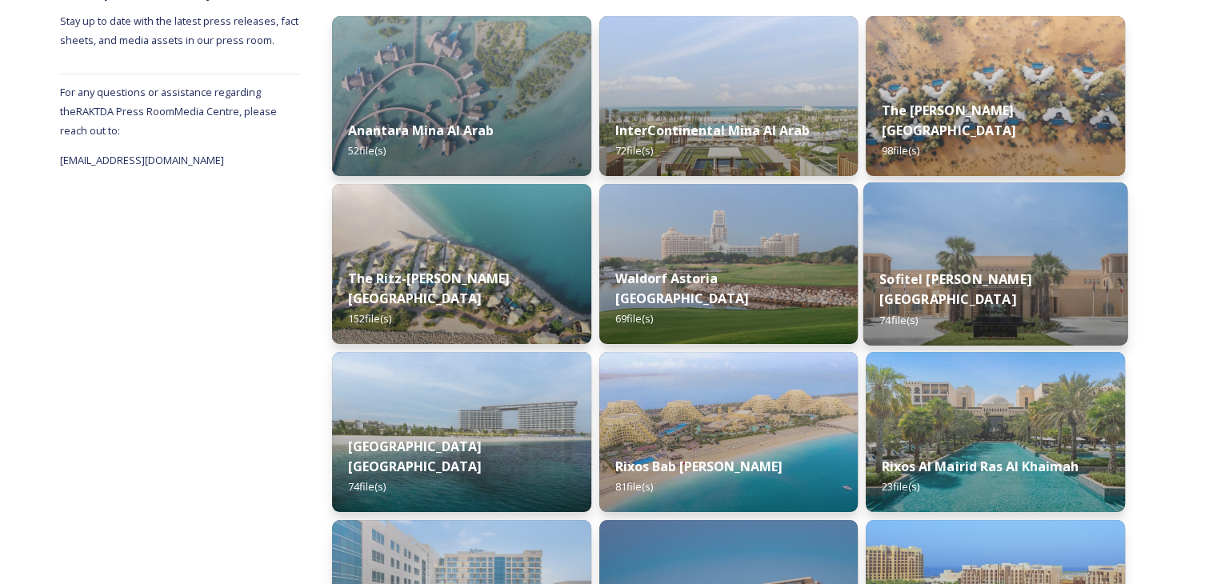
scroll to position [320, 0]
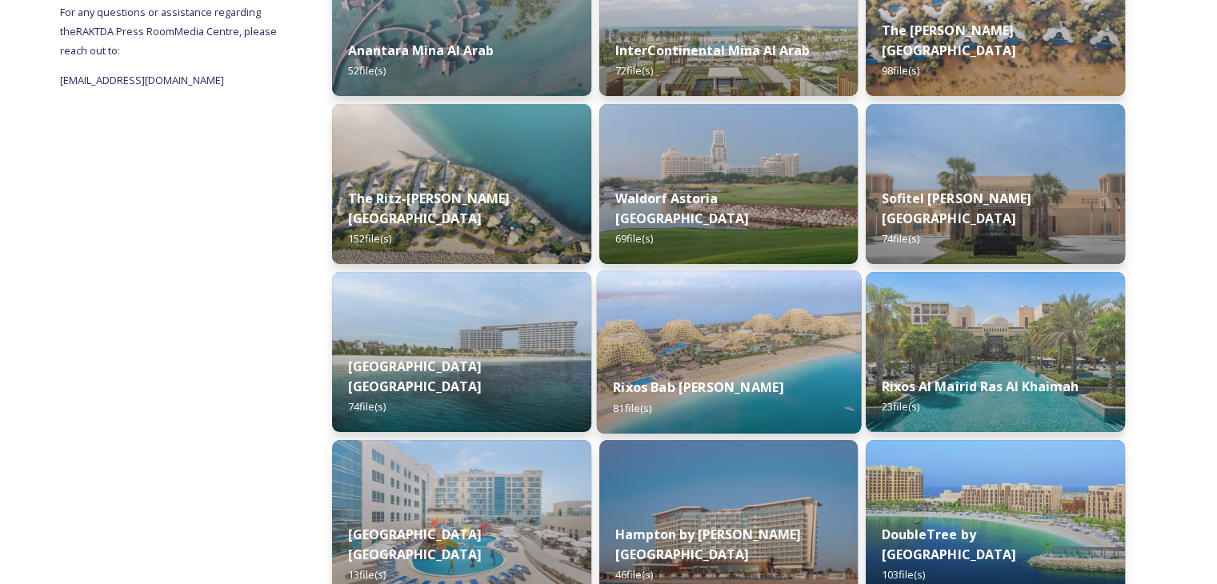
click at [715, 322] on img at bounding box center [728, 351] width 264 height 163
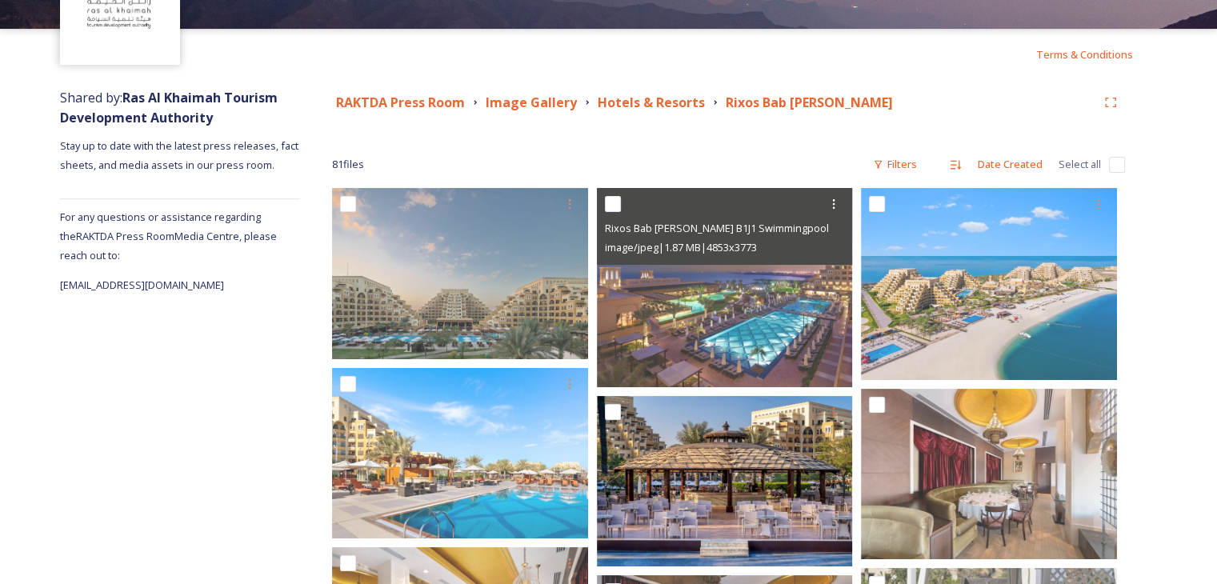
scroll to position [240, 0]
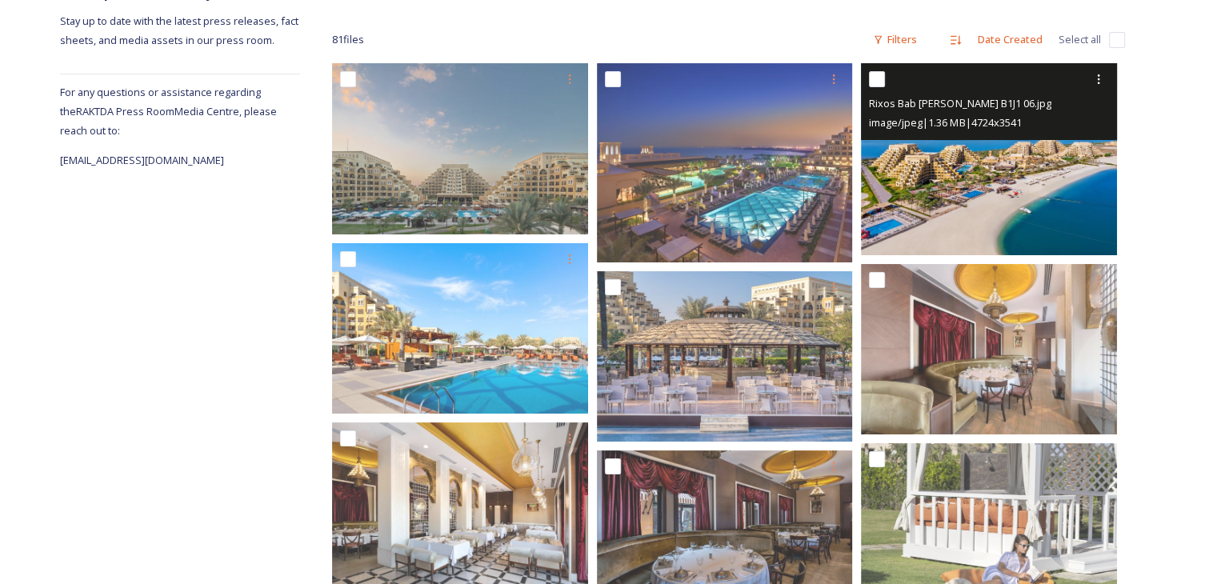
click at [957, 177] on img at bounding box center [989, 159] width 256 height 192
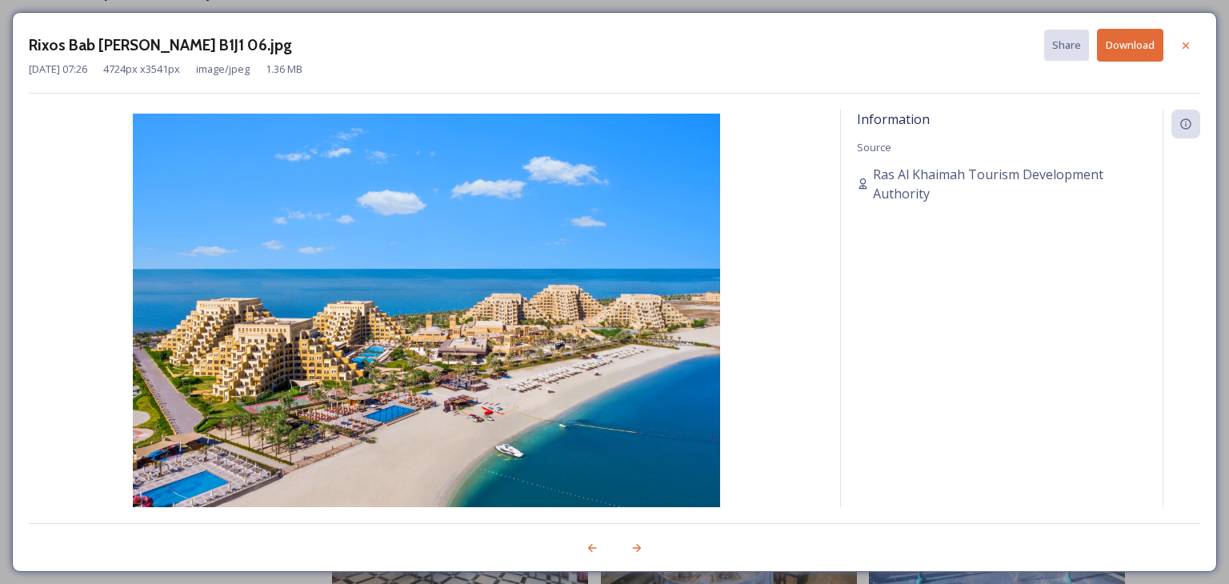
click at [1133, 46] on button "Download" at bounding box center [1130, 45] width 66 height 33
click at [1183, 48] on icon at bounding box center [1185, 45] width 13 height 13
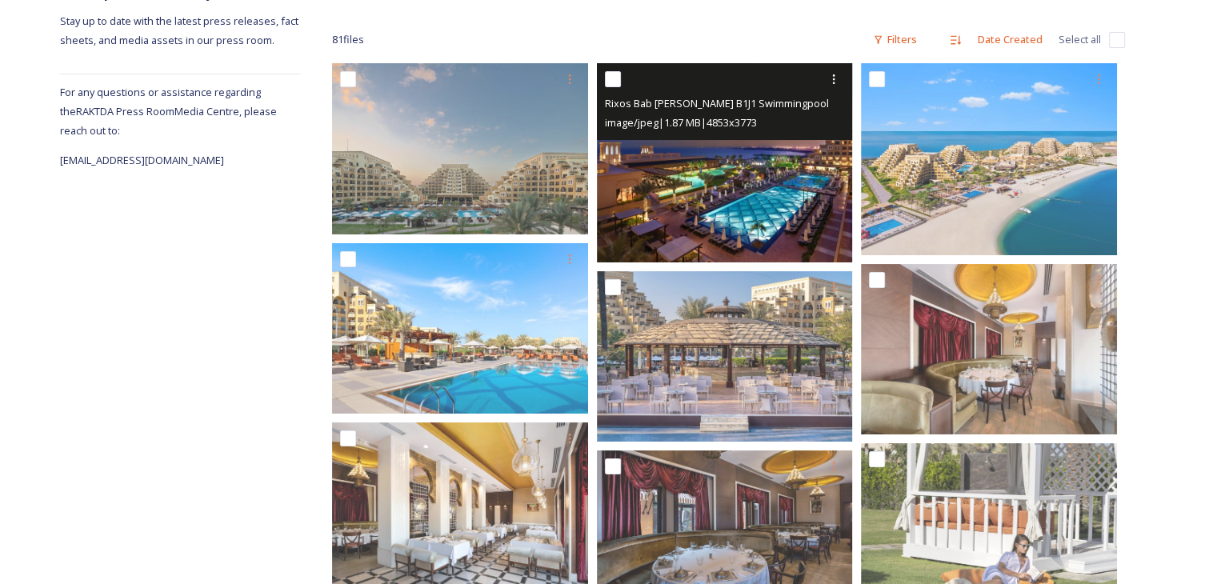
scroll to position [0, 0]
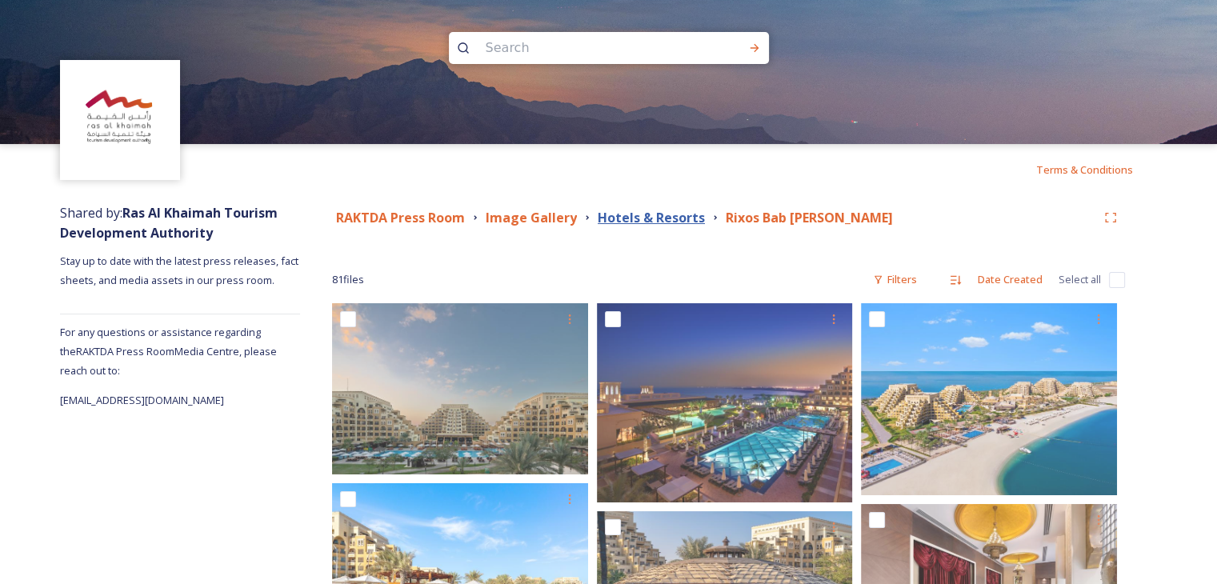
click at [665, 217] on strong "Hotels & Resorts" at bounding box center [651, 218] width 107 height 18
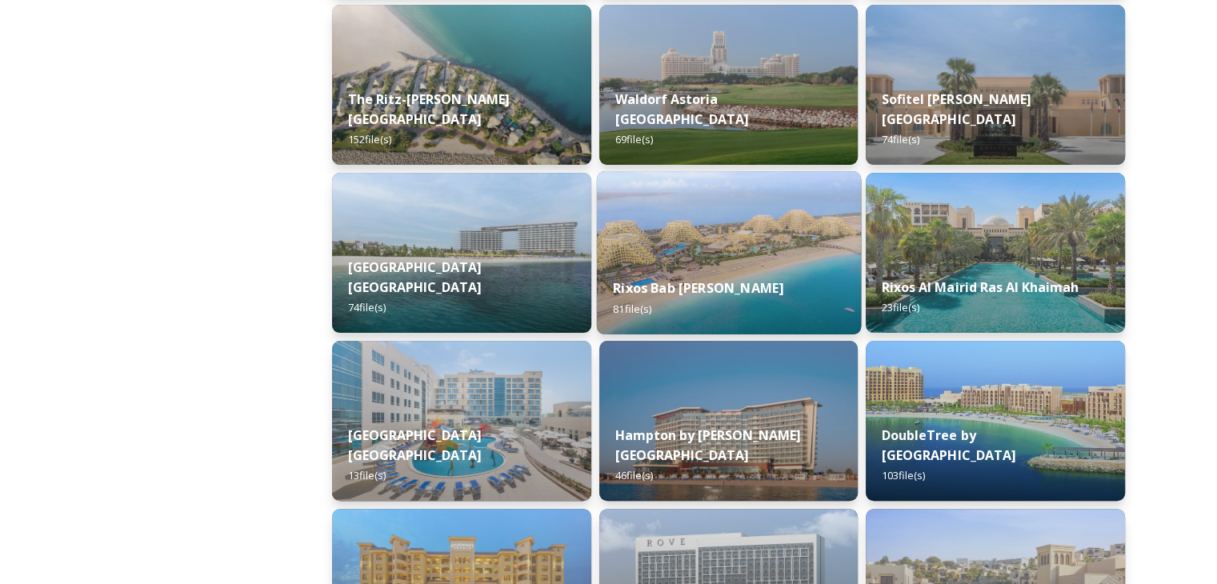
scroll to position [560, 0]
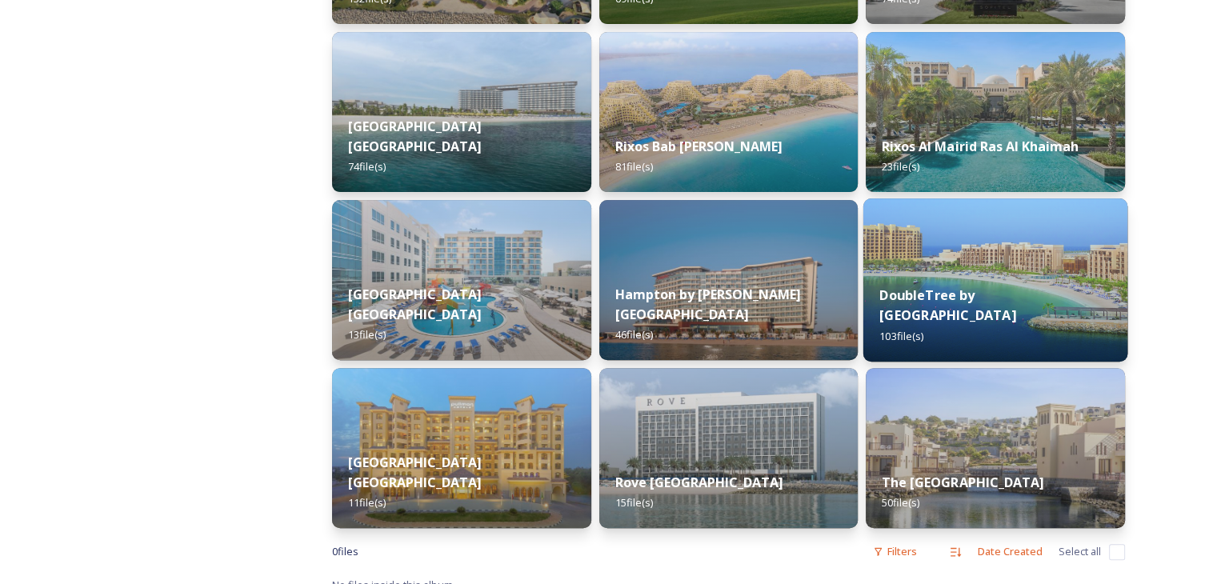
click at [975, 267] on img at bounding box center [995, 279] width 264 height 163
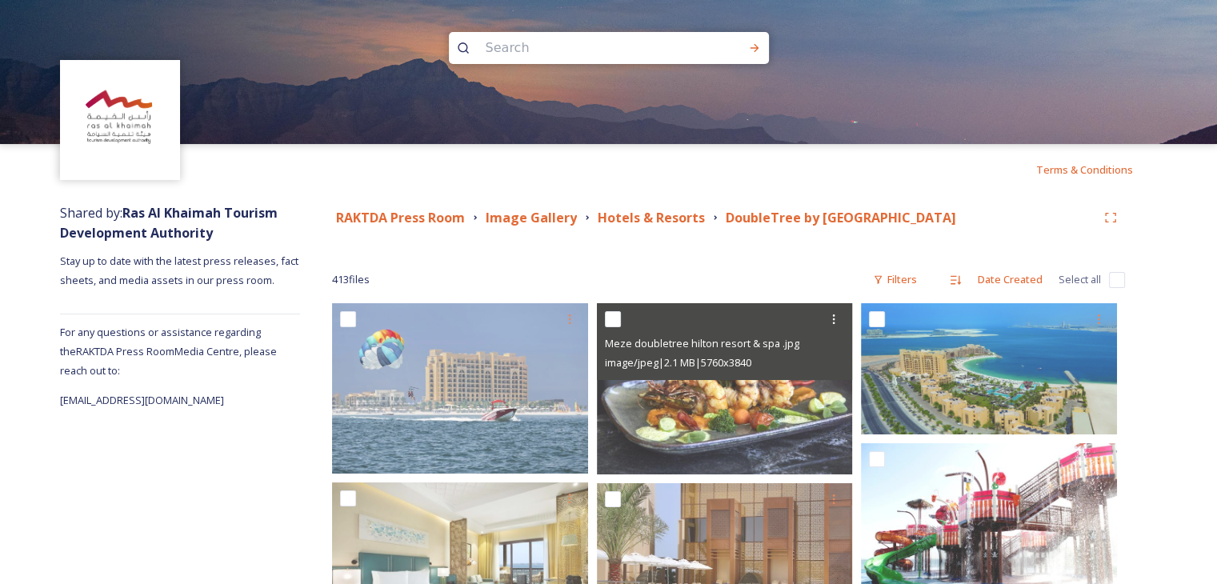
scroll to position [160, 0]
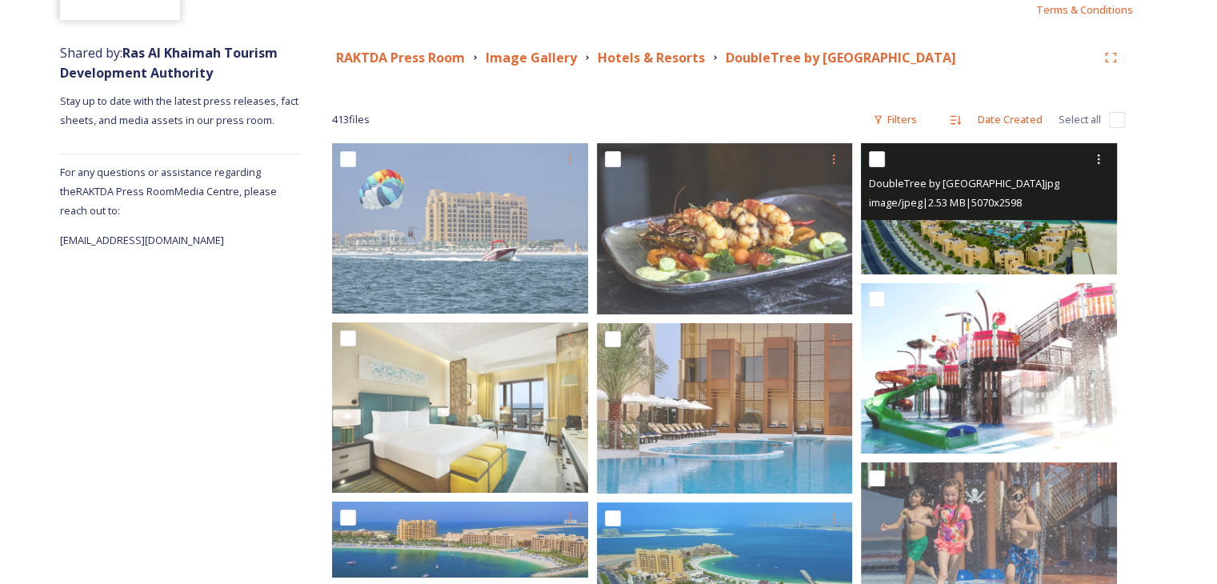
click at [987, 242] on img at bounding box center [989, 208] width 256 height 131
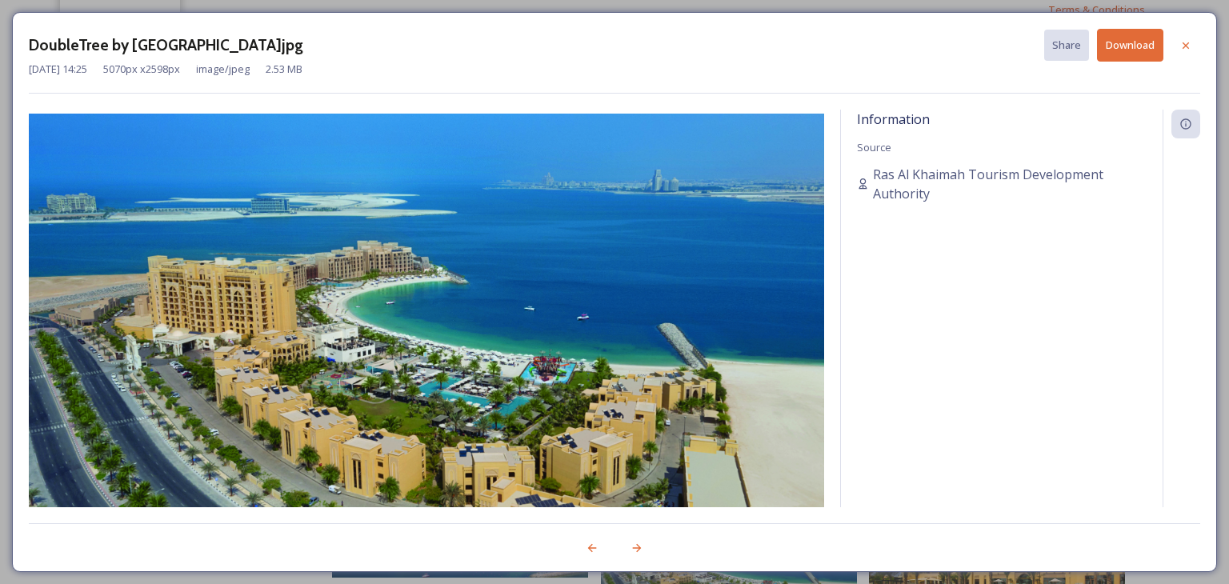
click at [1110, 56] on button "Download" at bounding box center [1130, 45] width 66 height 33
drag, startPoint x: 1186, startPoint y: 43, endPoint x: 1138, endPoint y: 30, distance: 49.9
click at [1186, 43] on icon at bounding box center [1185, 45] width 6 height 6
